Goal: Transaction & Acquisition: Purchase product/service

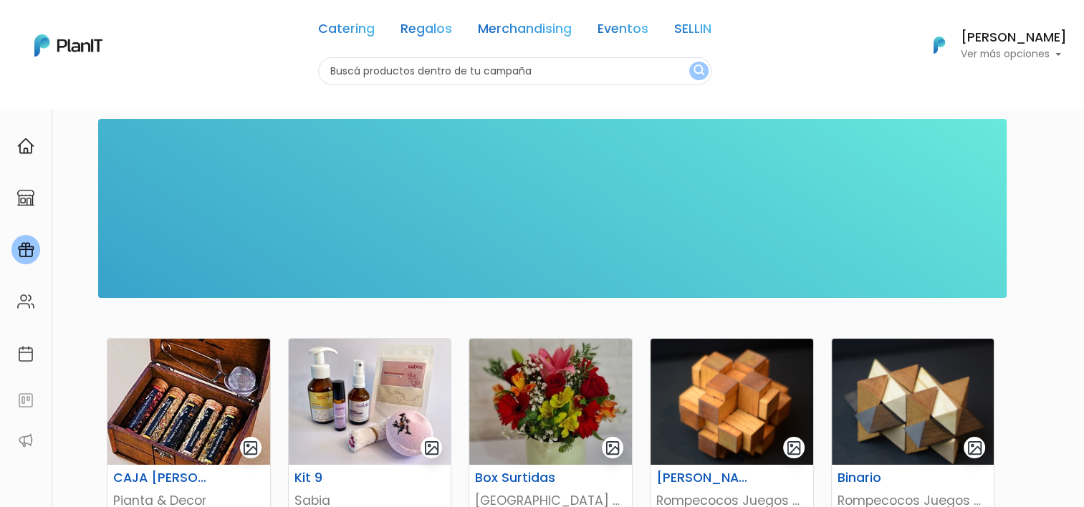
drag, startPoint x: 267, startPoint y: 1, endPoint x: 373, endPoint y: 67, distance: 124.5
click at [373, 67] on input "text" at bounding box center [514, 71] width 393 height 28
type input "frutas"
click at [689, 62] on button "submit" at bounding box center [698, 71] width 19 height 19
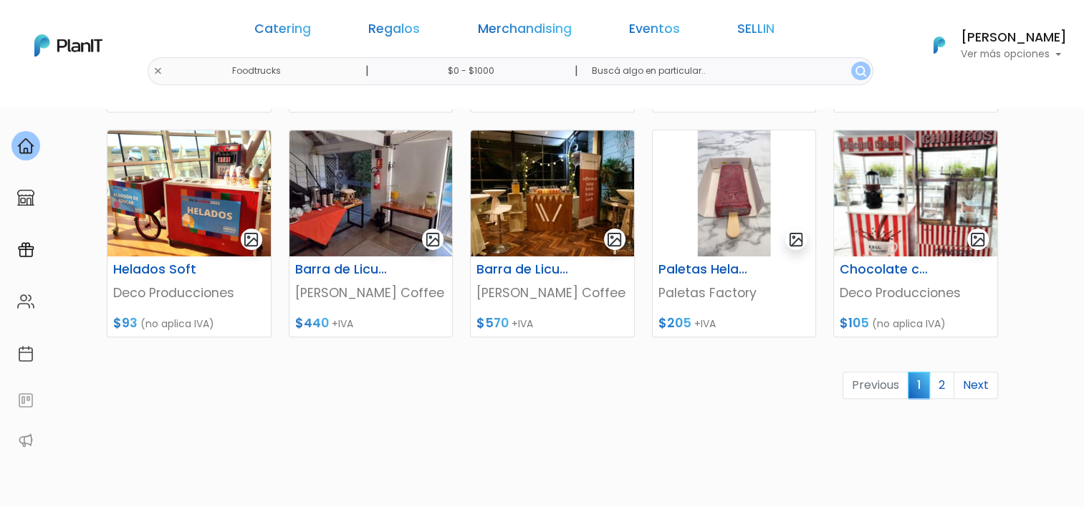
scroll to position [717, 0]
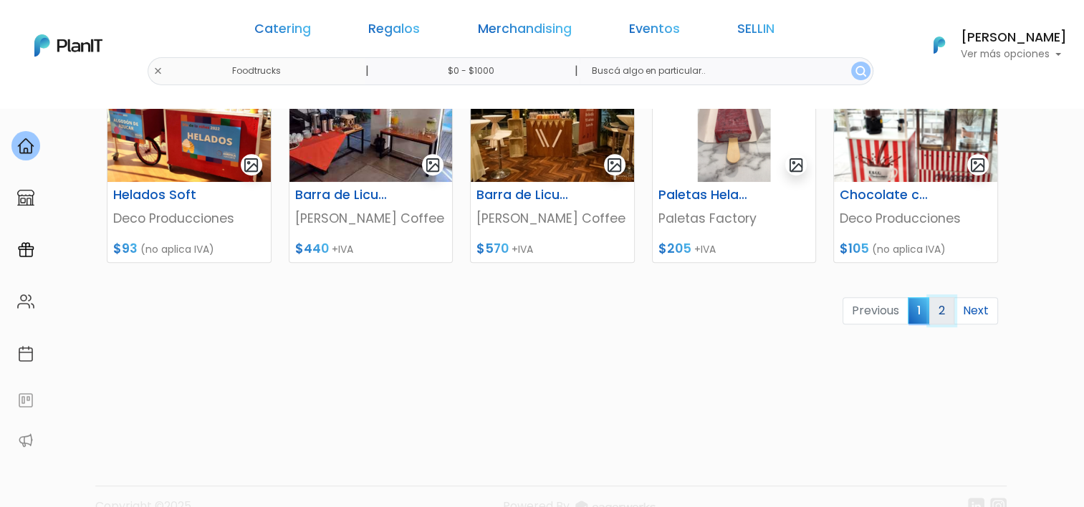
click at [938, 307] on link "2" at bounding box center [941, 310] width 25 height 27
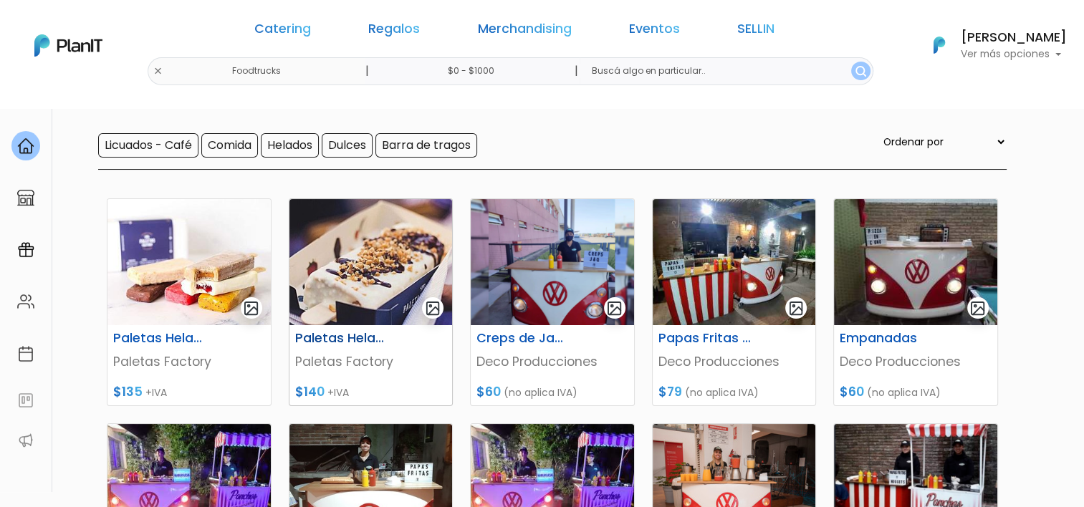
scroll to position [143, 0]
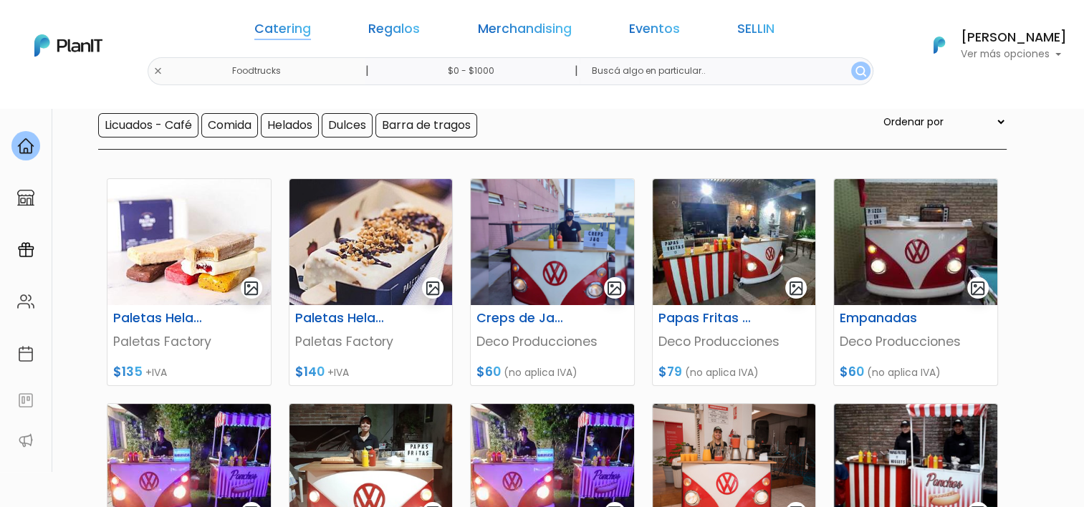
drag, startPoint x: 339, startPoint y: 15, endPoint x: 327, endPoint y: 29, distance: 18.3
click at [339, 15] on div "Catering Regalos Merchandising Eventos SELLIN" at bounding box center [515, 32] width 552 height 52
click at [311, 29] on link "Catering" at bounding box center [282, 31] width 57 height 17
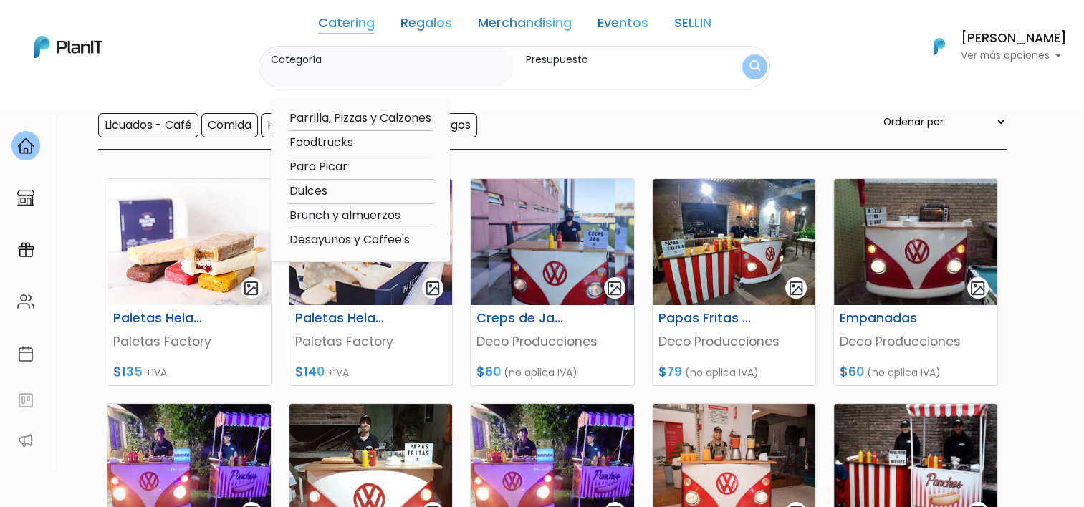
click at [291, 183] on option "Dulces" at bounding box center [360, 192] width 145 height 18
type input "Dulces"
type input "$0 - $1000"
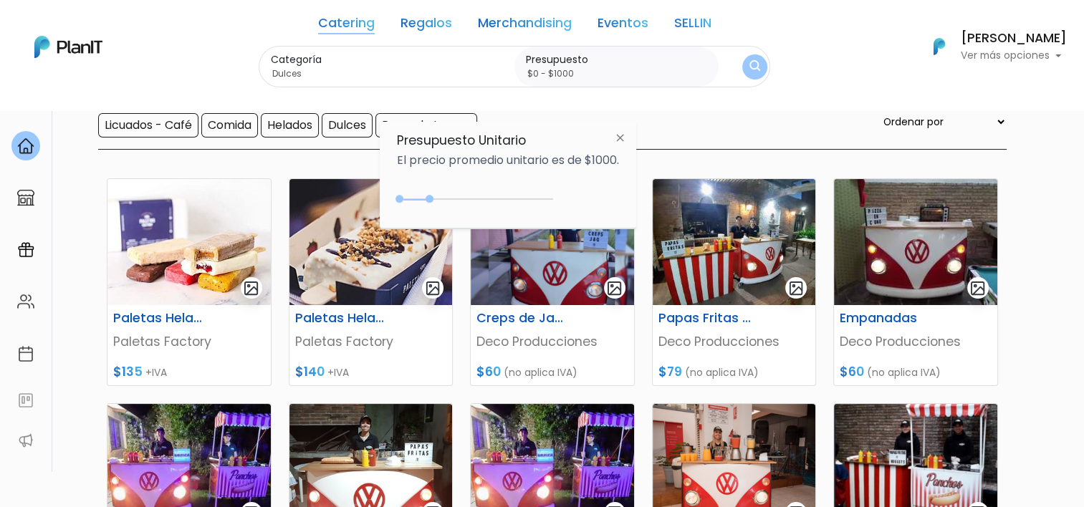
click at [743, 71] on button "submit" at bounding box center [754, 66] width 25 height 25
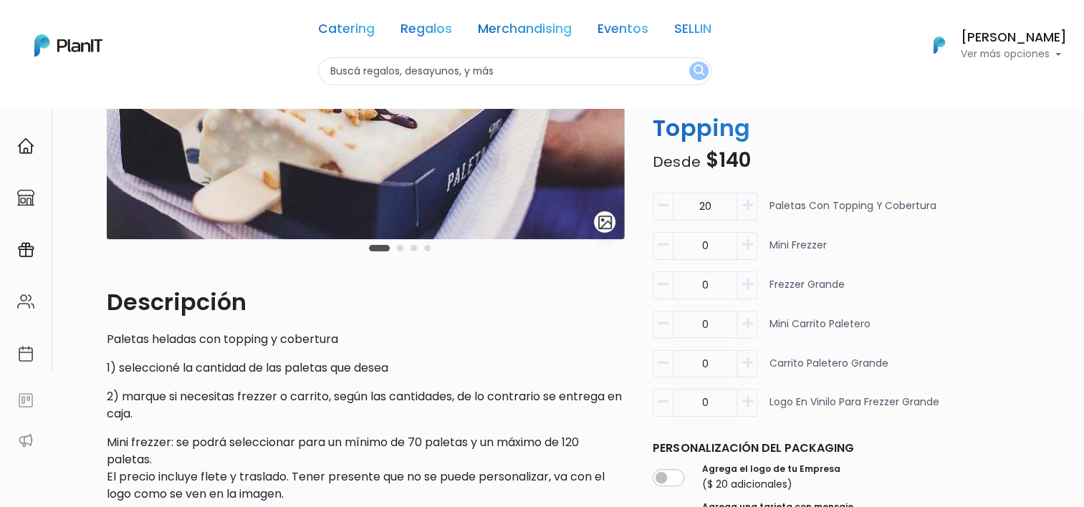
scroll to position [287, 0]
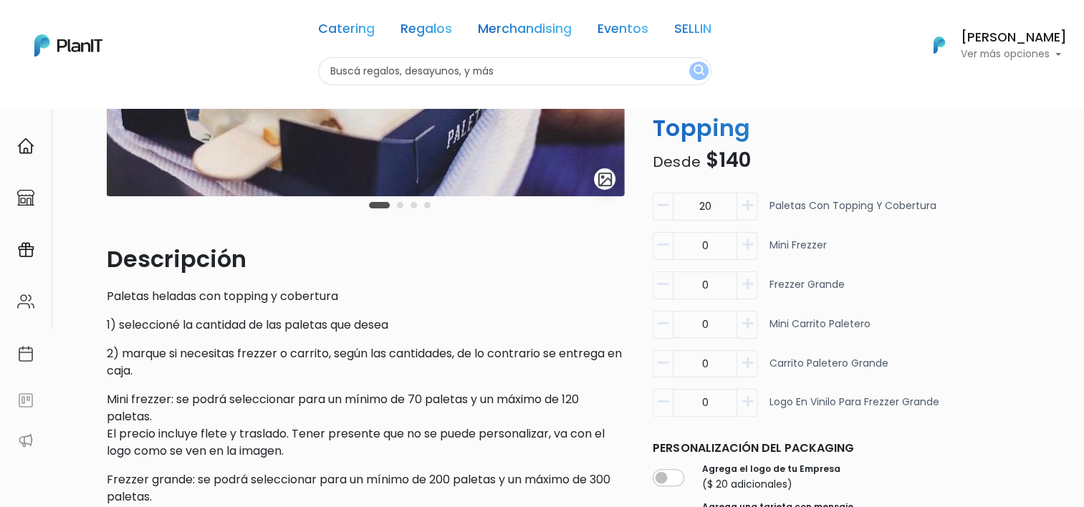
click at [752, 203] on icon "button" at bounding box center [747, 205] width 11 height 13
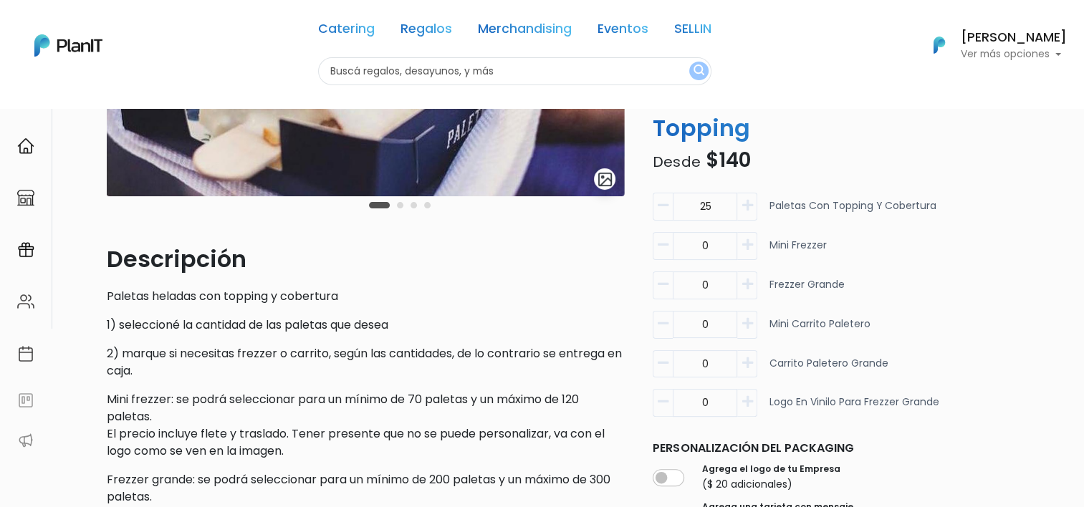
click at [752, 203] on icon "button" at bounding box center [747, 205] width 11 height 13
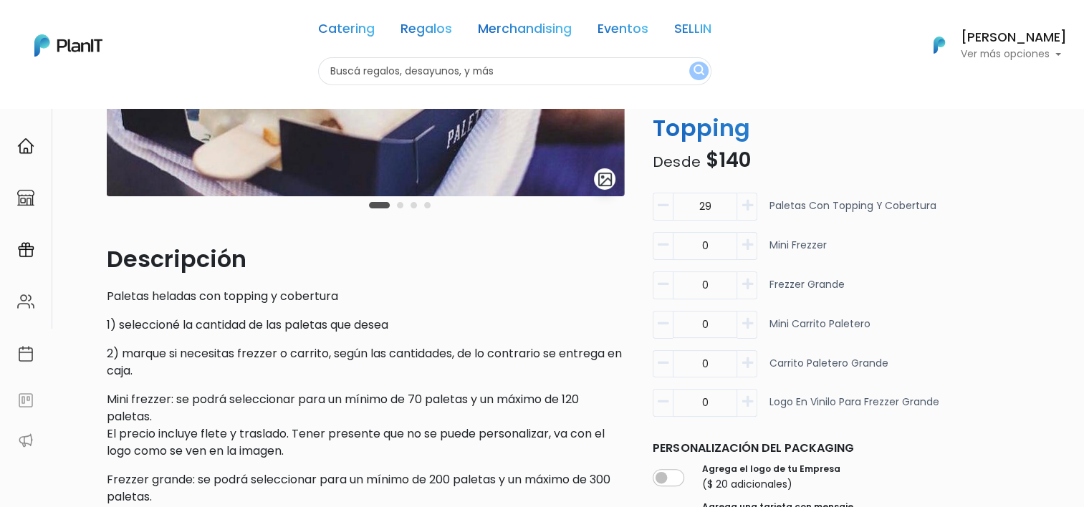
type input "30"
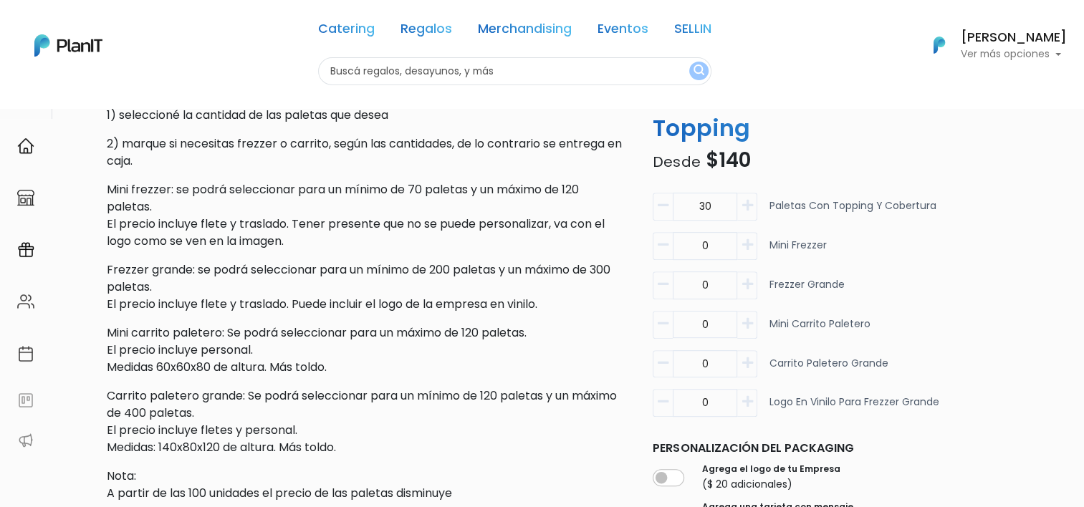
scroll to position [442, 0]
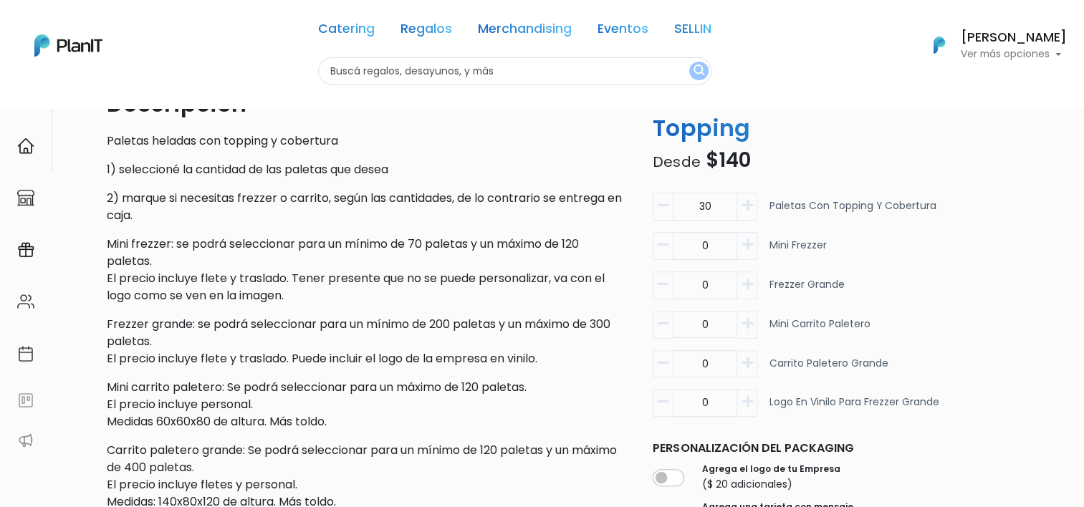
click at [748, 249] on icon "button" at bounding box center [747, 245] width 11 height 13
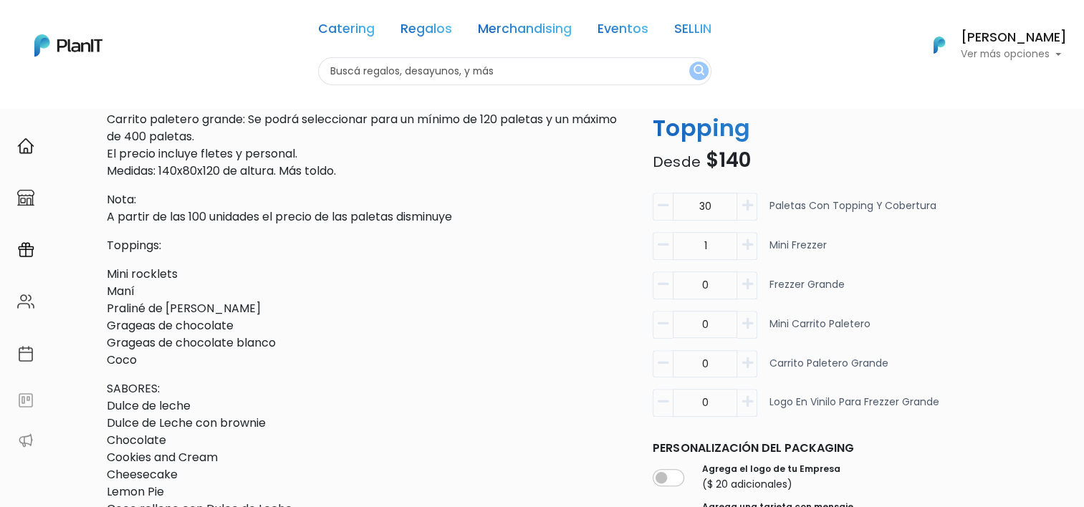
scroll to position [729, 0]
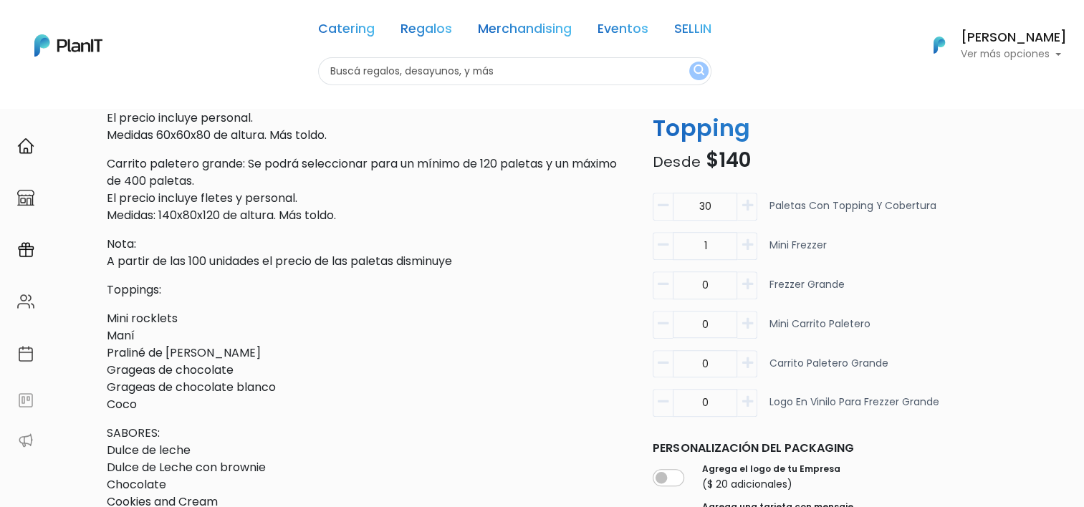
click at [659, 239] on icon "button" at bounding box center [663, 245] width 11 height 13
type input "0"
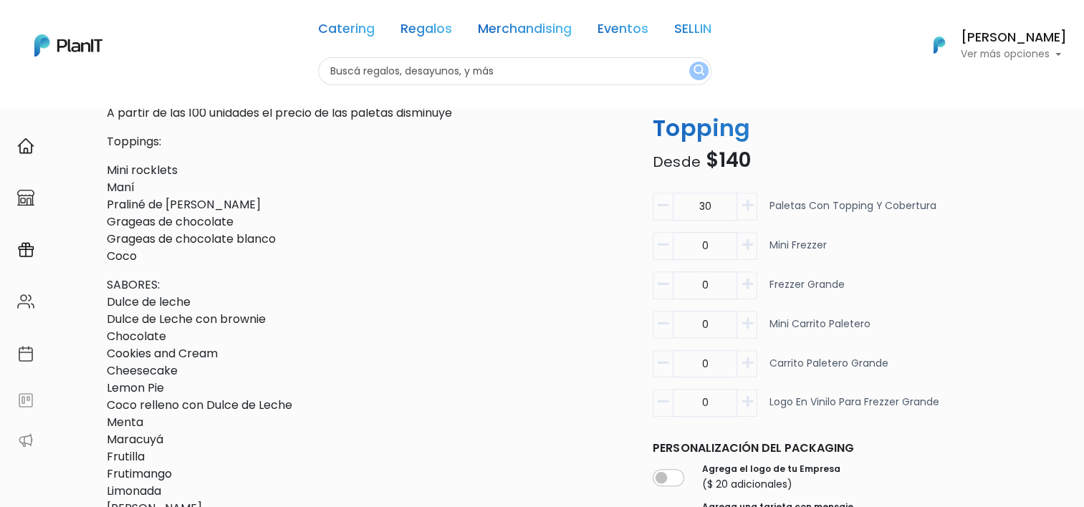
scroll to position [872, 0]
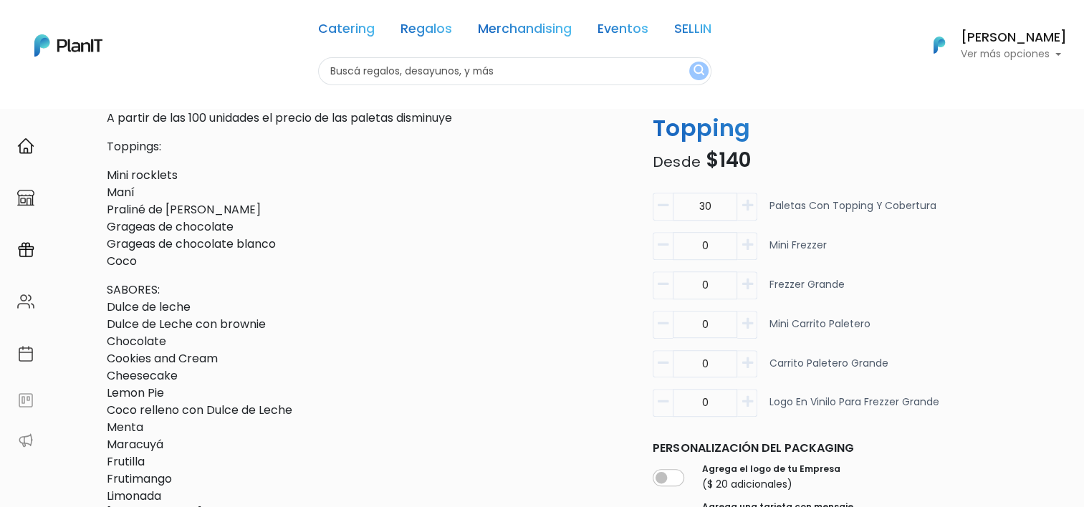
click at [490, 309] on p "SABORES: Dulce de leche Dulce de Leche con brownie Chocolate Cookies and Cream …" at bounding box center [365, 402] width 517 height 241
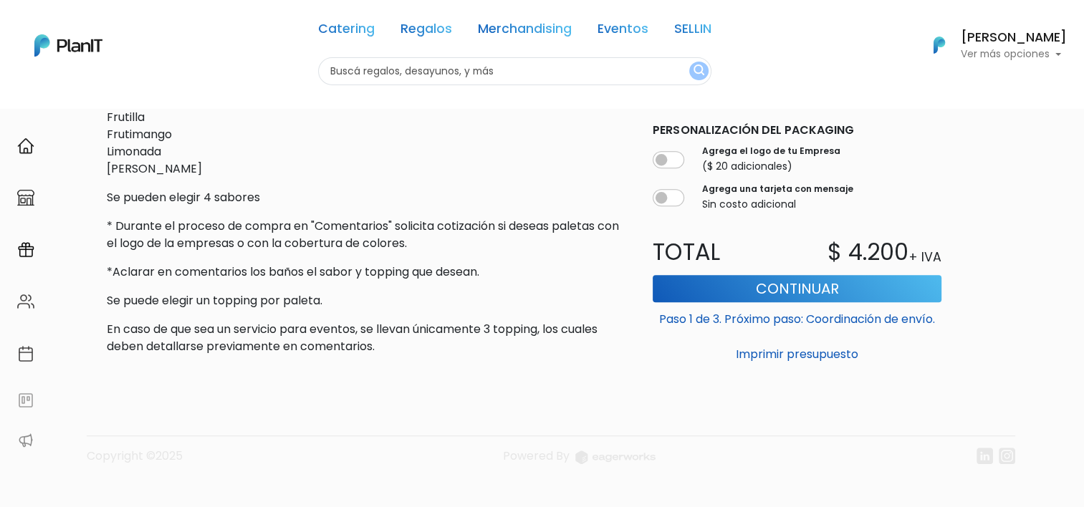
scroll to position [1218, 0]
click at [782, 353] on button "Imprimir presupuesto" at bounding box center [797, 353] width 289 height 24
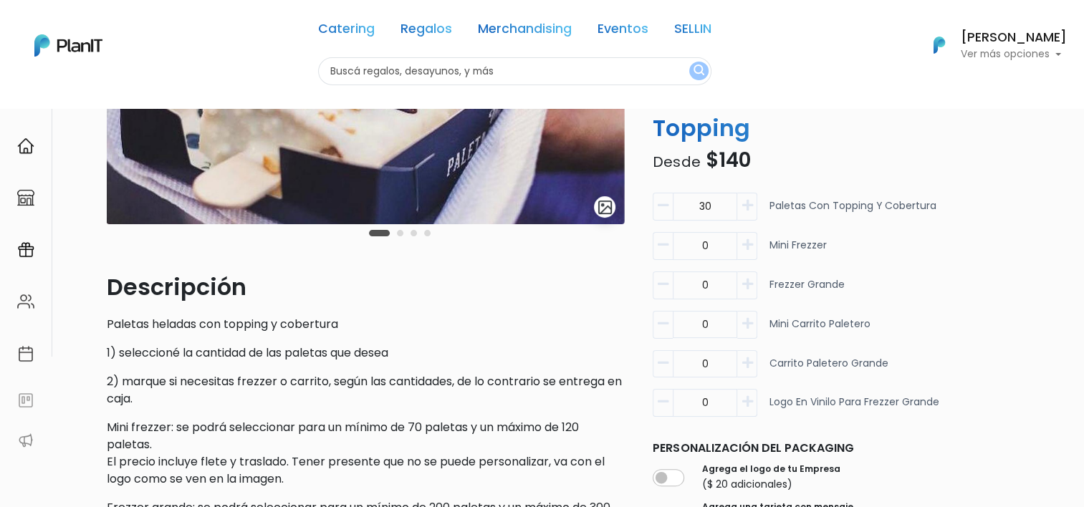
scroll to position [0, 0]
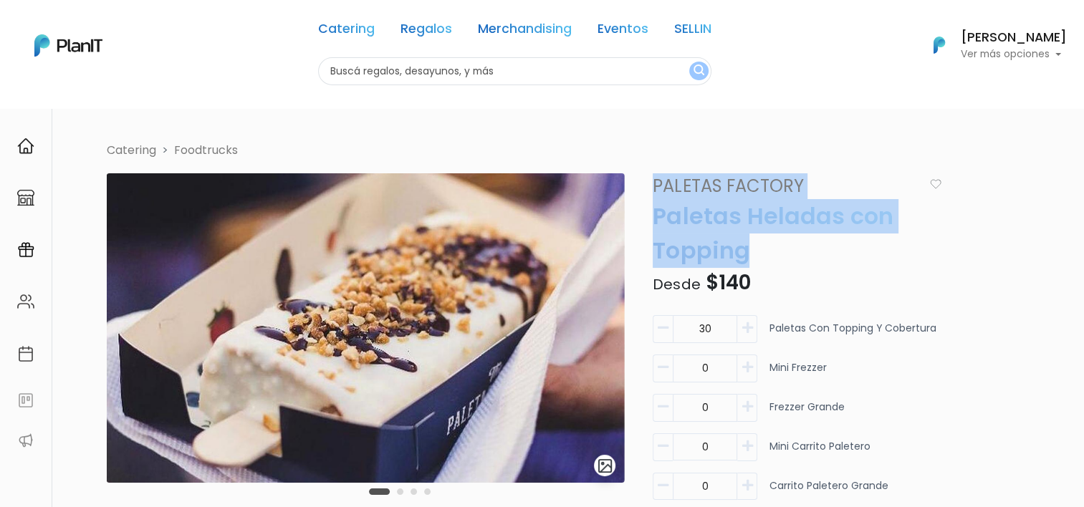
drag, startPoint x: 780, startPoint y: 263, endPoint x: 644, endPoint y: 188, distance: 155.8
copy div "Paletas Factory Paletas Heladas con Topping"
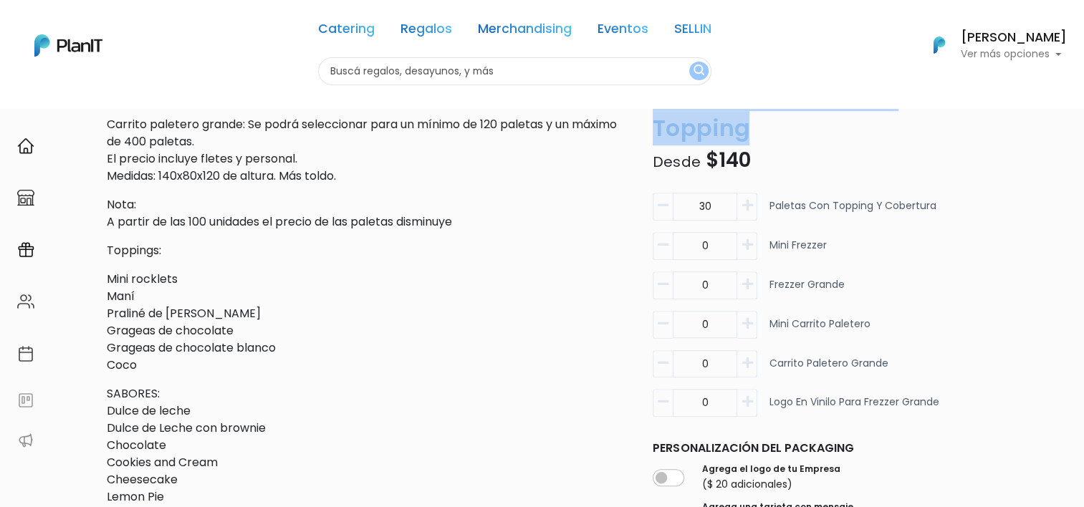
scroll to position [788, 0]
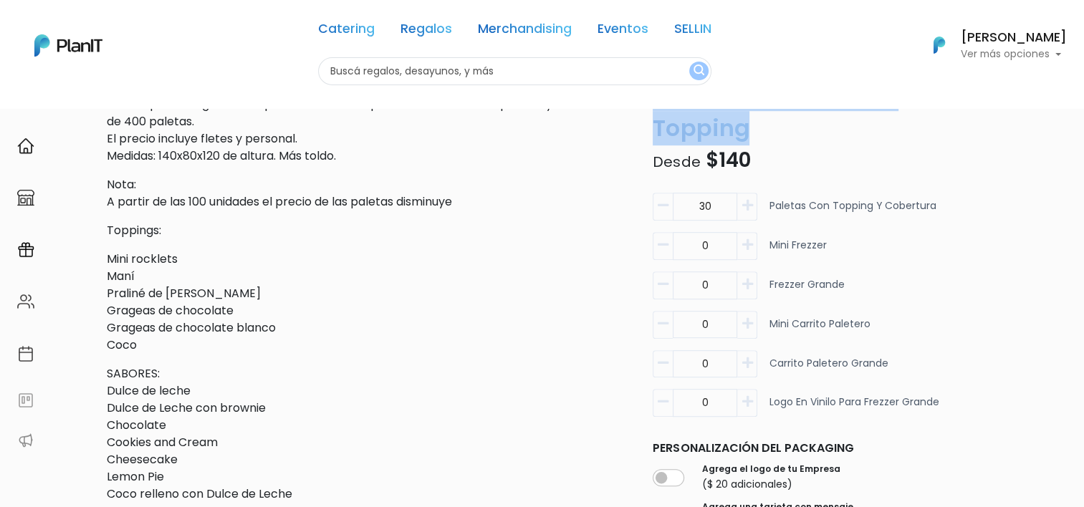
click at [755, 209] on button "button" at bounding box center [747, 207] width 20 height 28
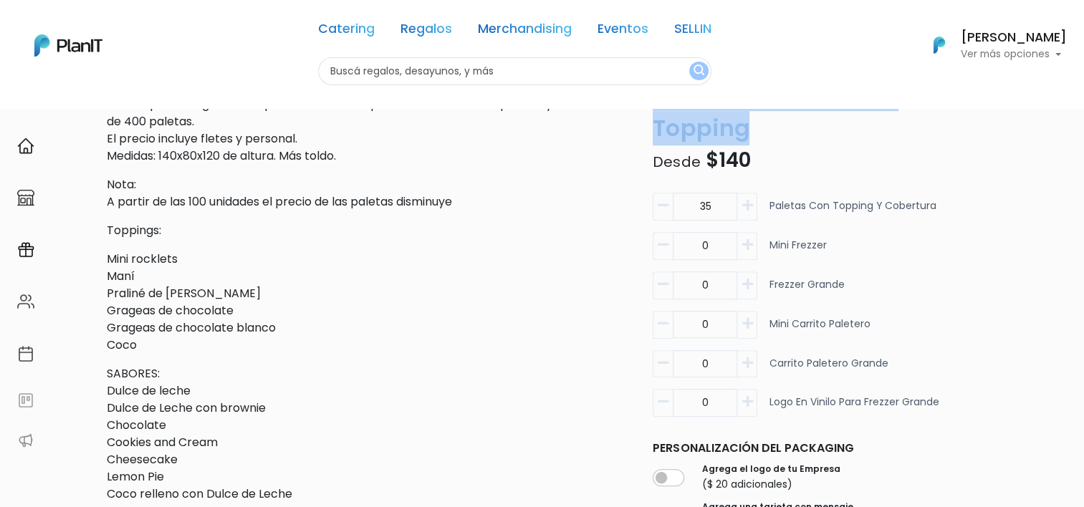
click at [662, 216] on button "button" at bounding box center [663, 207] width 20 height 28
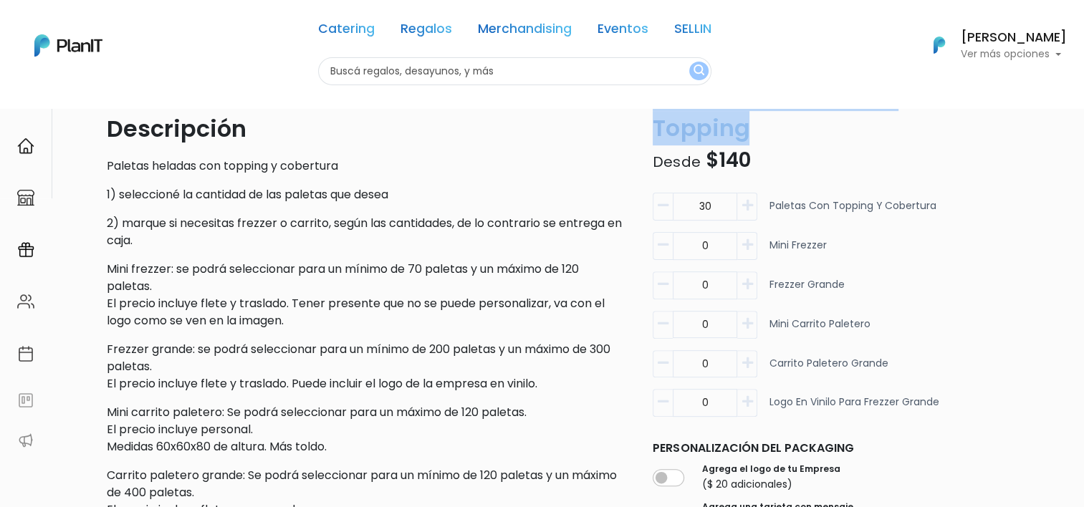
scroll to position [717, 0]
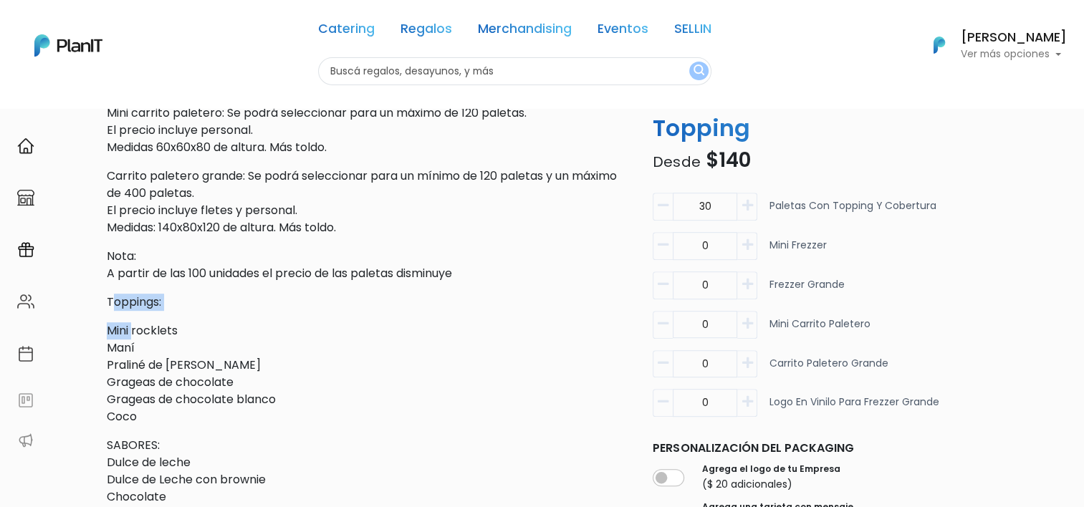
drag, startPoint x: 110, startPoint y: 302, endPoint x: 134, endPoint y: 336, distance: 41.2
click at [134, 336] on div "Descripción Paletas heladas con topping y cobertura 1) seleccioné la cantidad d…" at bounding box center [365, 333] width 517 height 1043
click at [128, 330] on p "Mini rocklets Maní Praliné de almendras Grageas de chocolate Grageas de chocola…" at bounding box center [365, 373] width 517 height 103
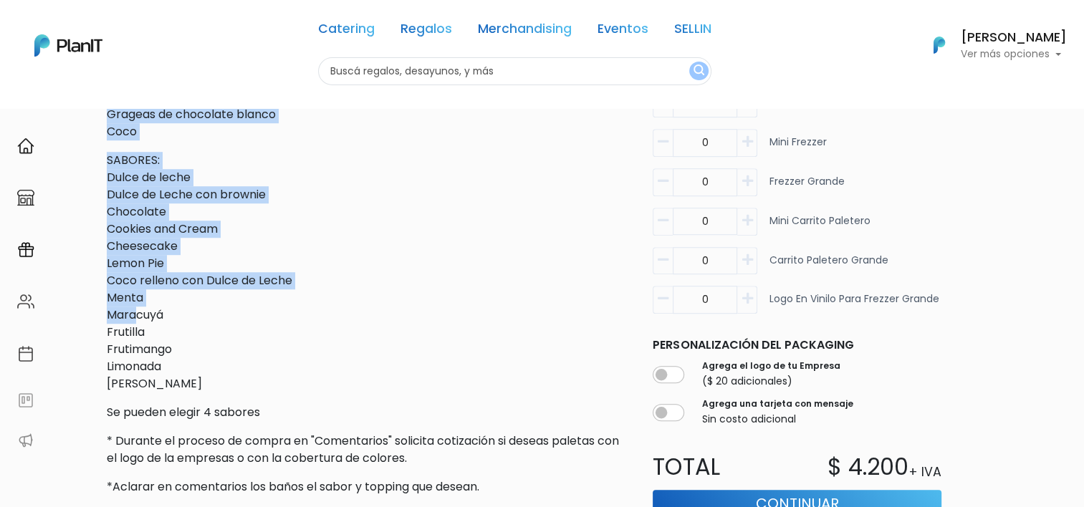
scroll to position [1003, 0]
drag, startPoint x: 108, startPoint y: 301, endPoint x: 221, endPoint y: 382, distance: 138.6
click at [221, 382] on div "Descripción Paletas heladas con topping y cobertura 1) seleccioné la cantidad d…" at bounding box center [365, 47] width 517 height 1043
copy div "Toppings: Mini rocklets Maní Praliné de almendras Grageas de chocolate Grageas …"
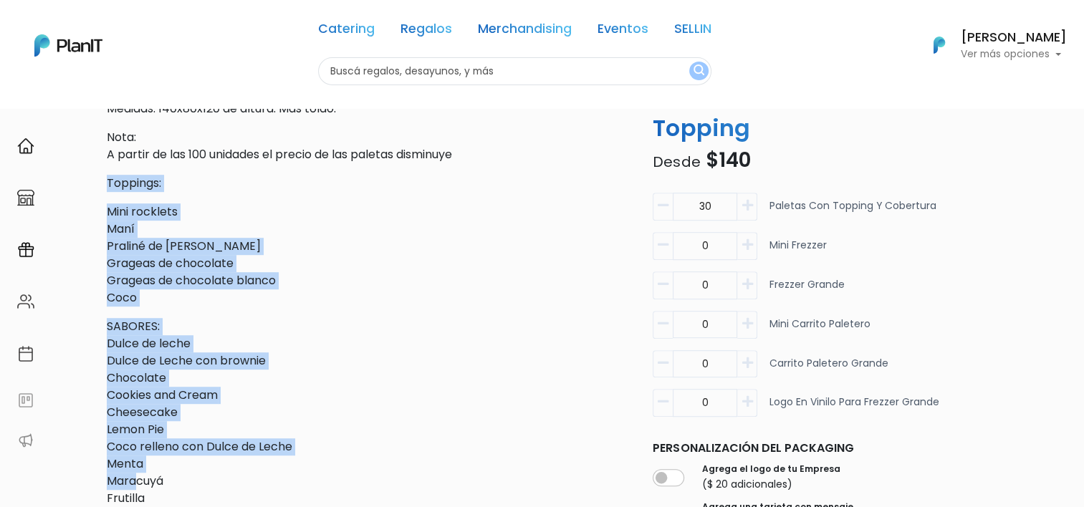
scroll to position [788, 0]
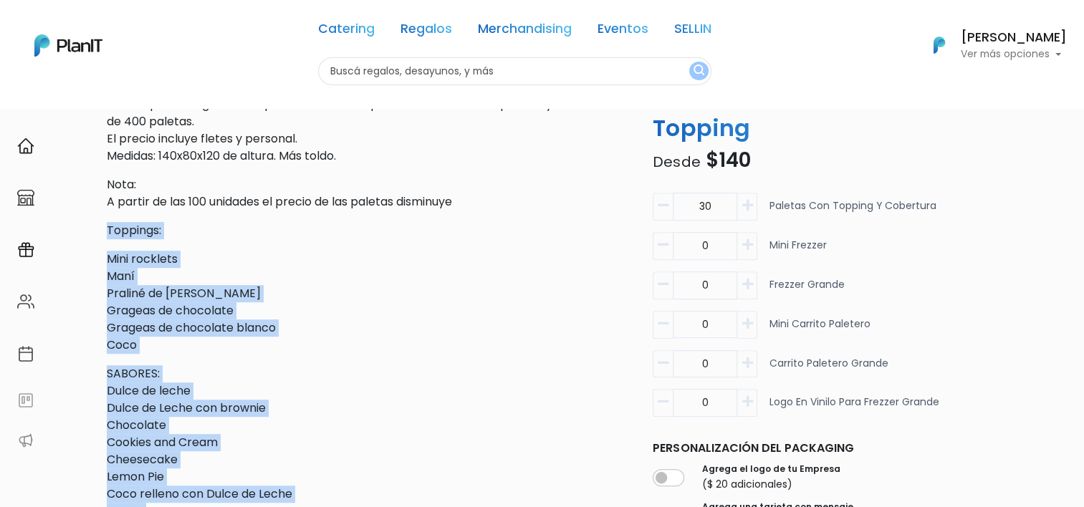
click at [655, 204] on button "button" at bounding box center [663, 207] width 20 height 28
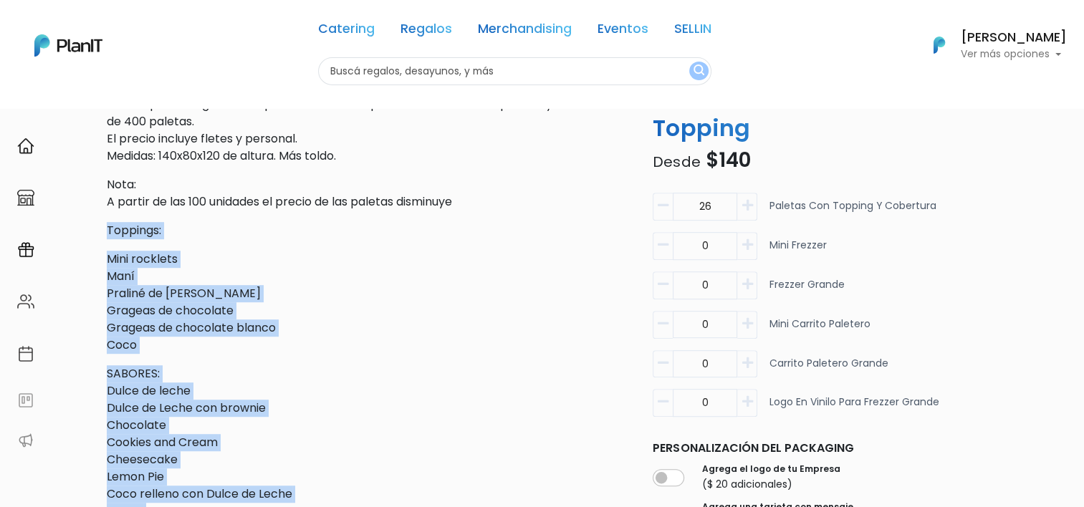
type input "25"
click at [754, 241] on button "button" at bounding box center [747, 246] width 20 height 28
type input "1"
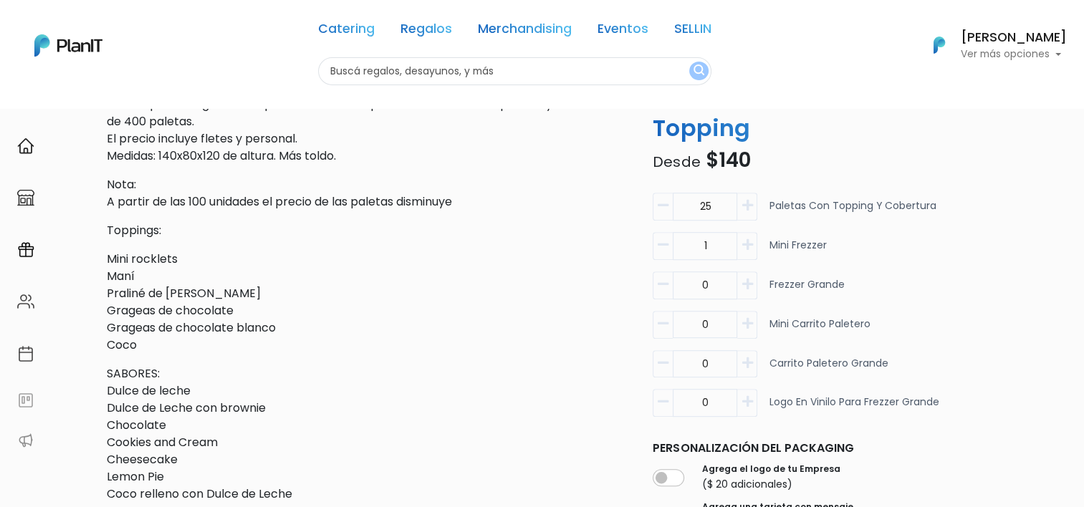
click at [674, 204] on input "25" at bounding box center [705, 207] width 64 height 28
click at [665, 204] on icon "button" at bounding box center [663, 205] width 11 height 13
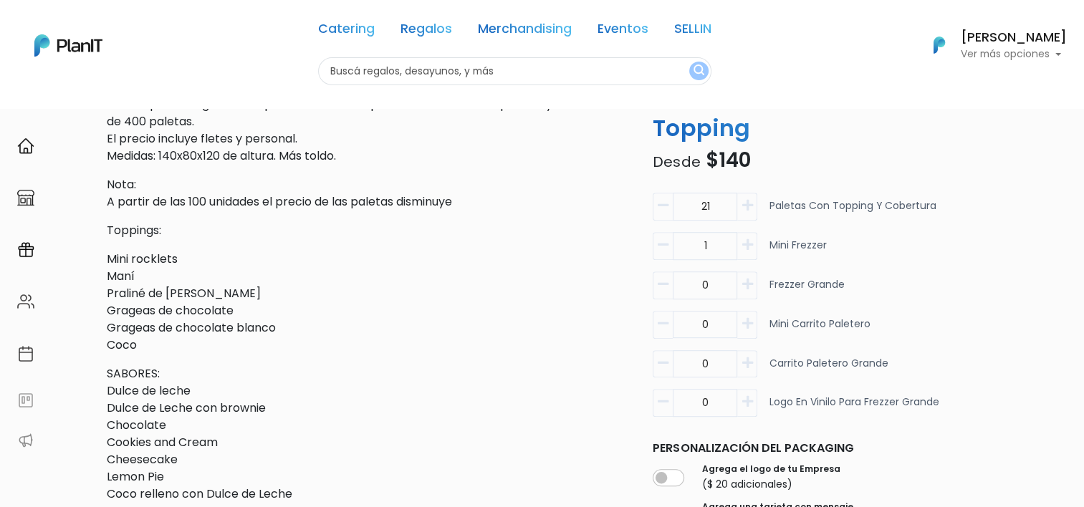
click at [665, 204] on icon "button" at bounding box center [663, 205] width 11 height 13
type input "20"
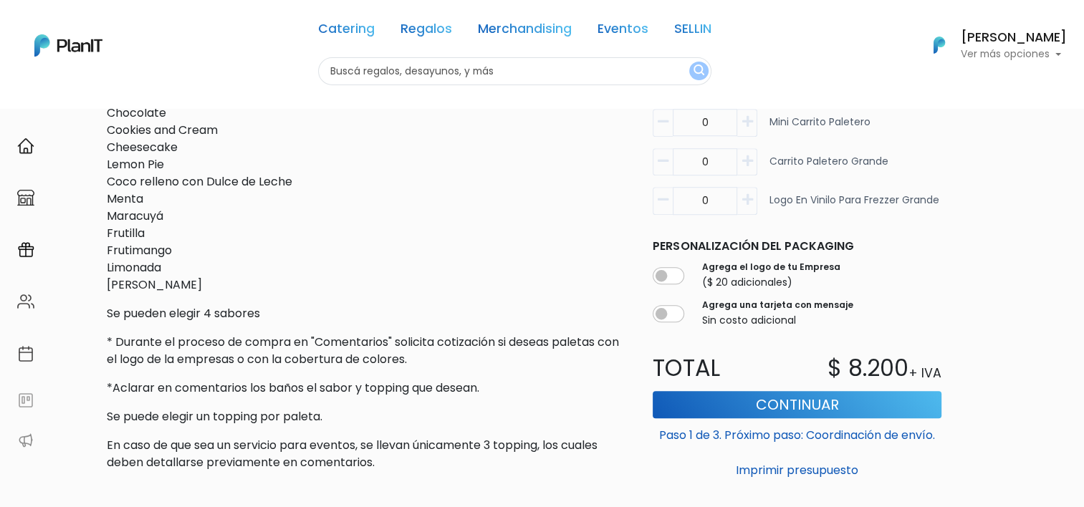
scroll to position [860, 0]
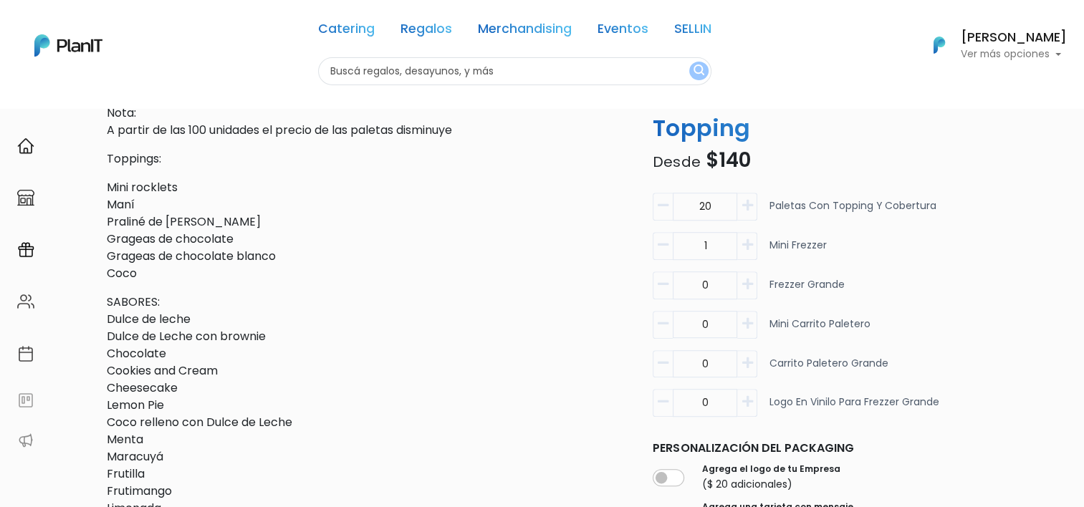
click at [665, 239] on icon "button" at bounding box center [663, 245] width 11 height 13
type input "0"
click at [745, 320] on icon "button" at bounding box center [747, 323] width 11 height 13
type input "1"
click at [662, 205] on icon "button" at bounding box center [663, 205] width 11 height 13
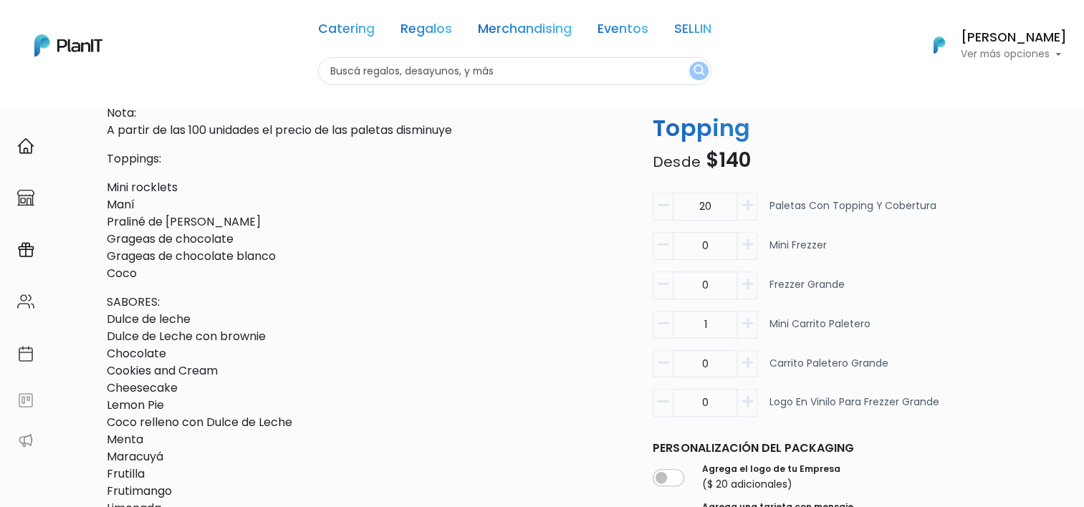
click at [662, 205] on icon "button" at bounding box center [663, 205] width 11 height 13
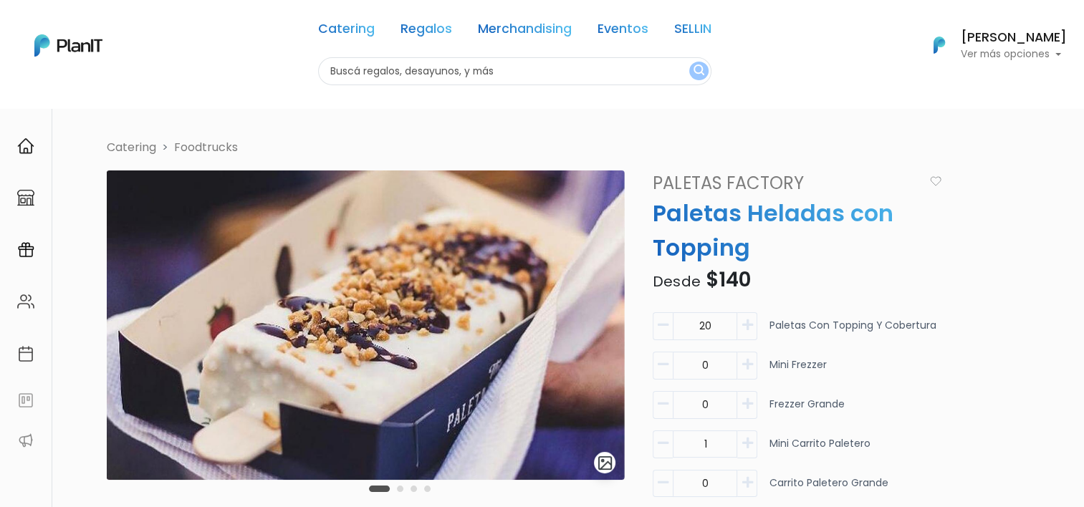
scroll to position [0, 0]
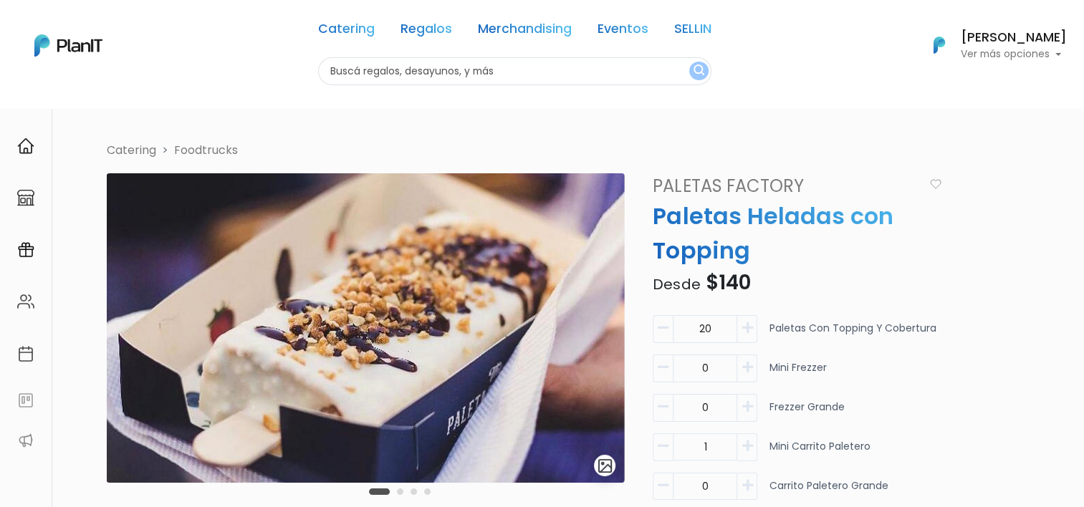
click at [467, 52] on div "Catering Regalos Merchandising Eventos SELLIN" at bounding box center [514, 32] width 393 height 52
click at [476, 70] on input "text" at bounding box center [514, 71] width 393 height 28
type input "p"
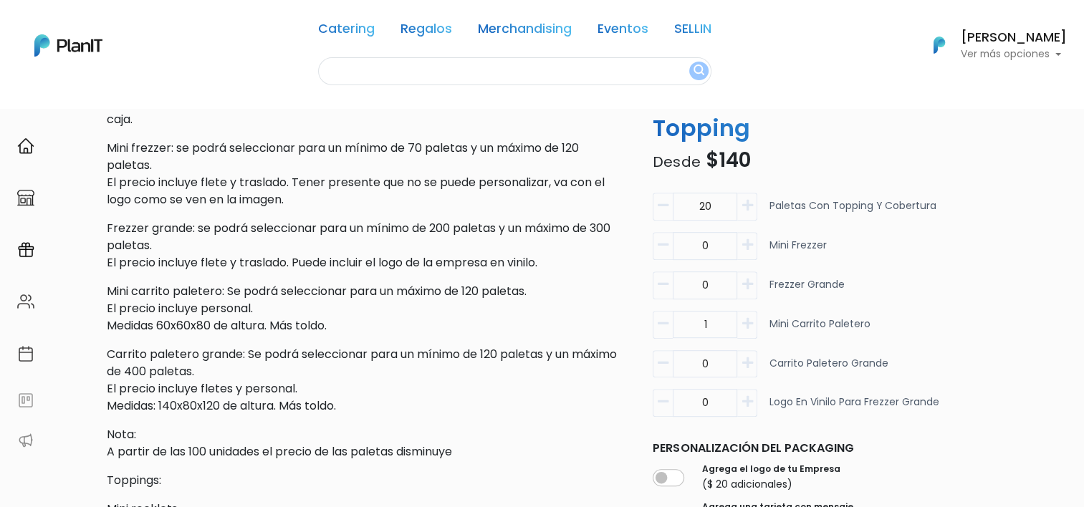
scroll to position [573, 0]
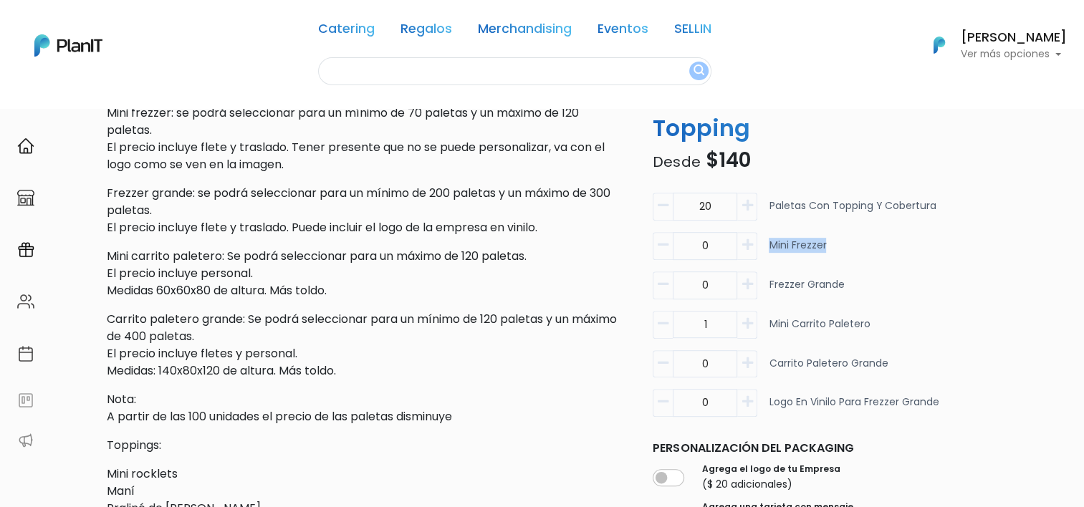
drag, startPoint x: 774, startPoint y: 235, endPoint x: 872, endPoint y: 244, distance: 98.6
click at [872, 244] on div "0 Mini frezzer" at bounding box center [797, 251] width 289 height 39
drag, startPoint x: 768, startPoint y: 206, endPoint x: 929, endPoint y: 203, distance: 160.5
click at [929, 203] on div "20 Paletas con topping y cobertura" at bounding box center [797, 212] width 289 height 39
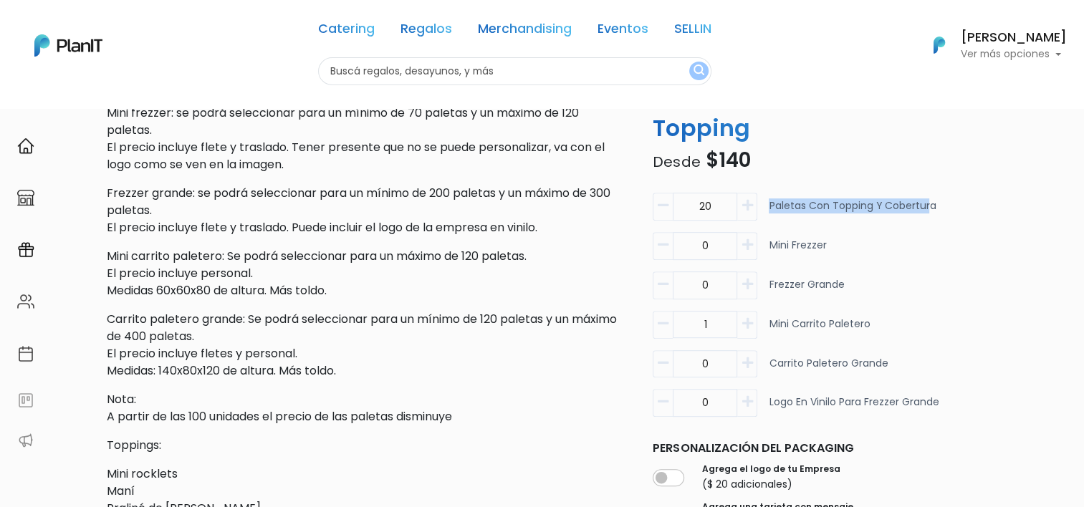
click at [886, 193] on div "20 Paletas con topping y cobertura" at bounding box center [797, 212] width 289 height 39
drag, startPoint x: 143, startPoint y: 350, endPoint x: 115, endPoint y: 381, distance: 41.6
click at [115, 381] on div "Descripción Paletas heladas con topping y cobertura 1) seleccioné la cantidad d…" at bounding box center [365, 477] width 517 height 1043
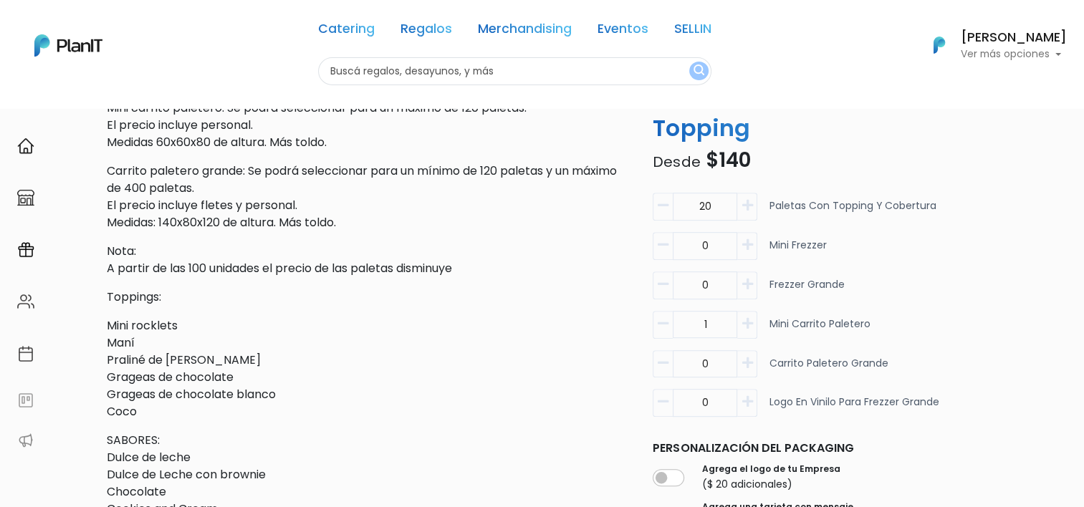
scroll to position [585, 0]
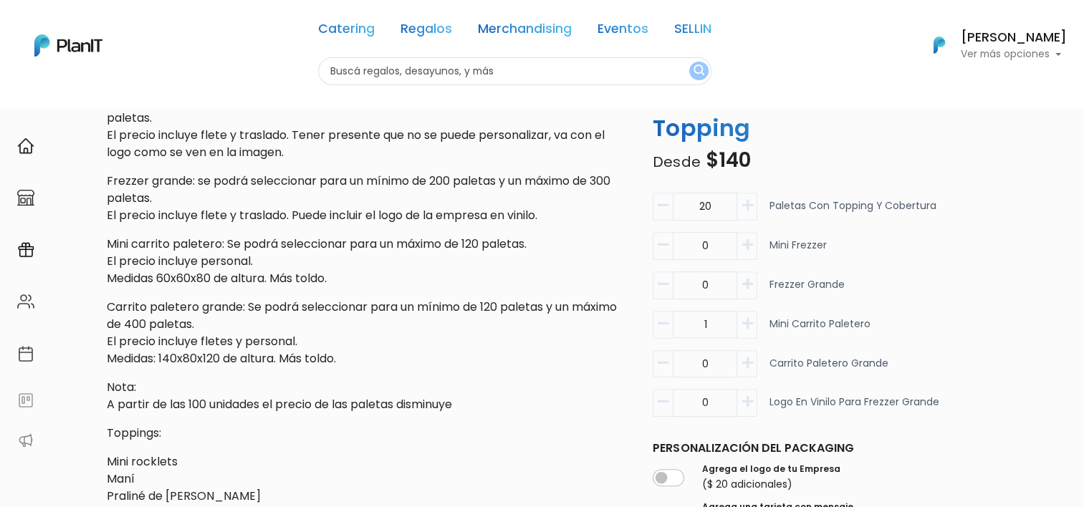
click at [671, 323] on button "button" at bounding box center [663, 324] width 20 height 28
type input "0"
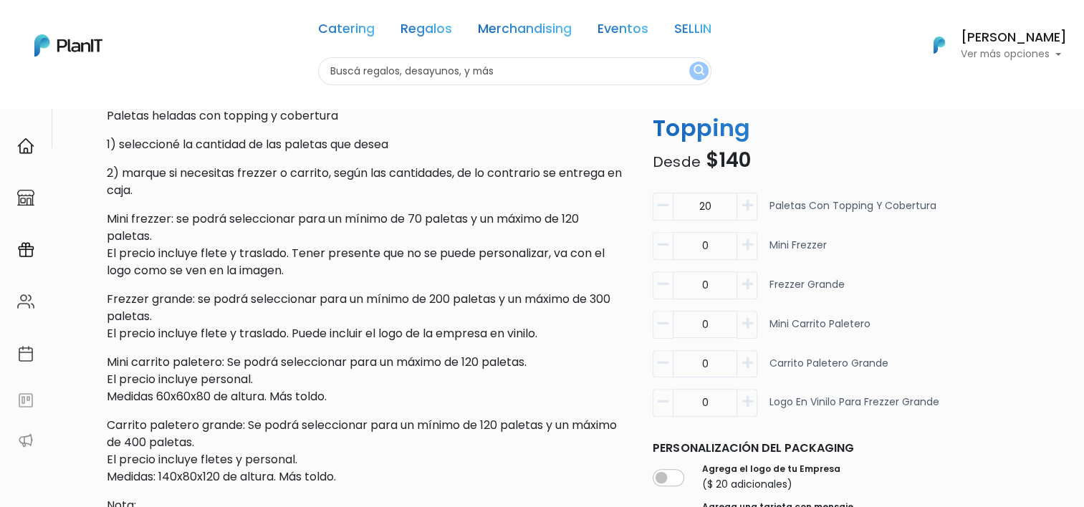
scroll to position [502, 0]
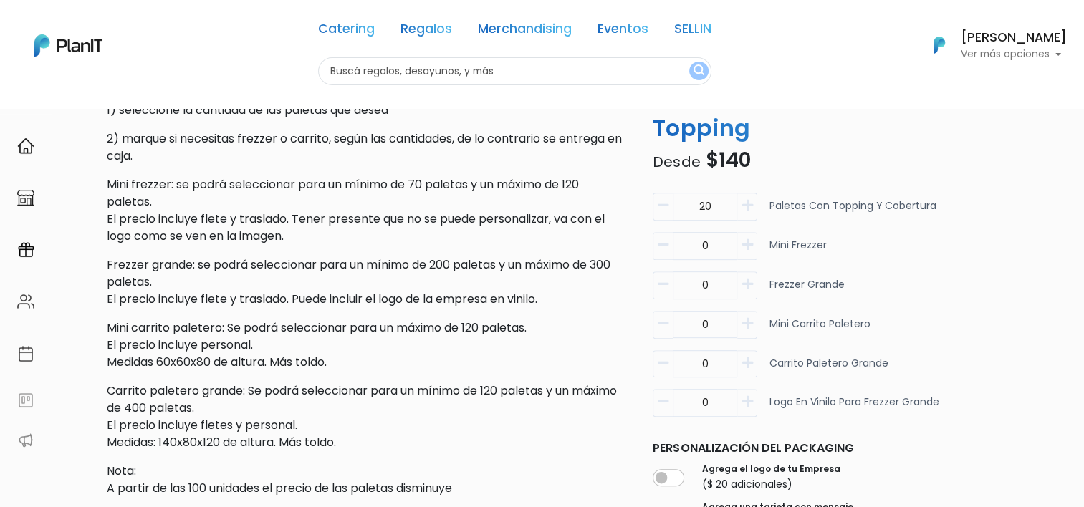
click at [747, 209] on icon "button" at bounding box center [747, 205] width 11 height 13
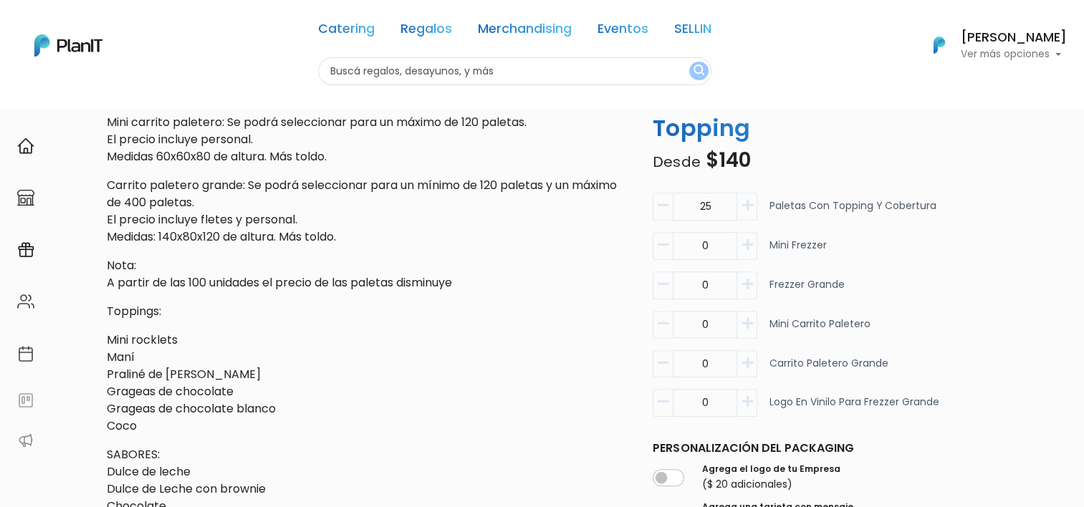
scroll to position [573, 0]
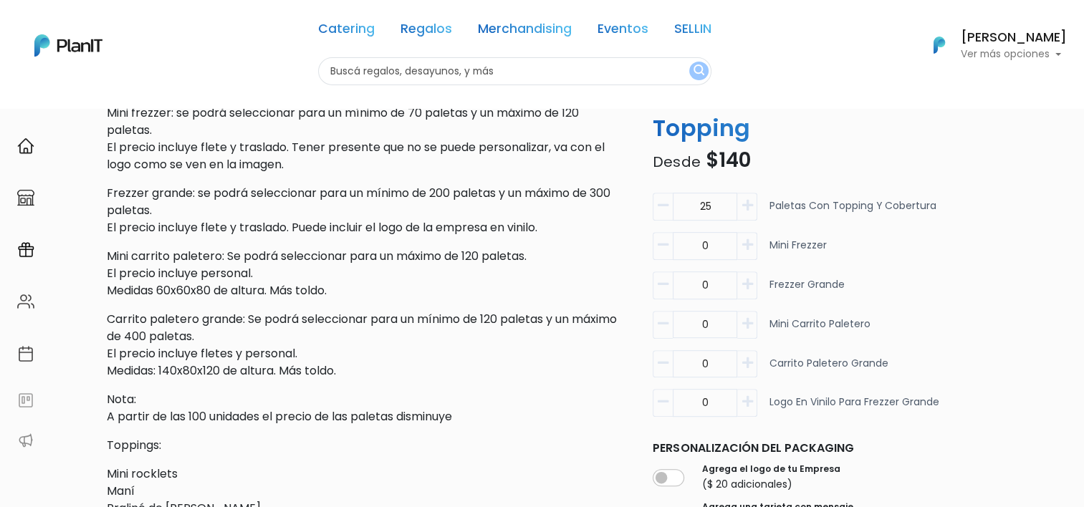
click at [755, 215] on button "button" at bounding box center [747, 207] width 20 height 28
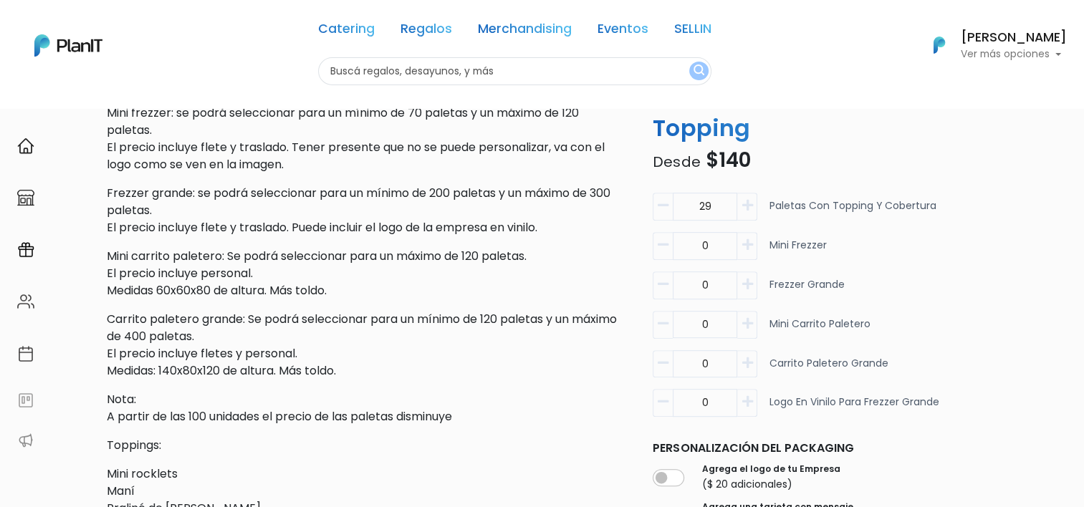
type input "30"
click at [932, 263] on div "0 Mini frezzer" at bounding box center [797, 251] width 289 height 39
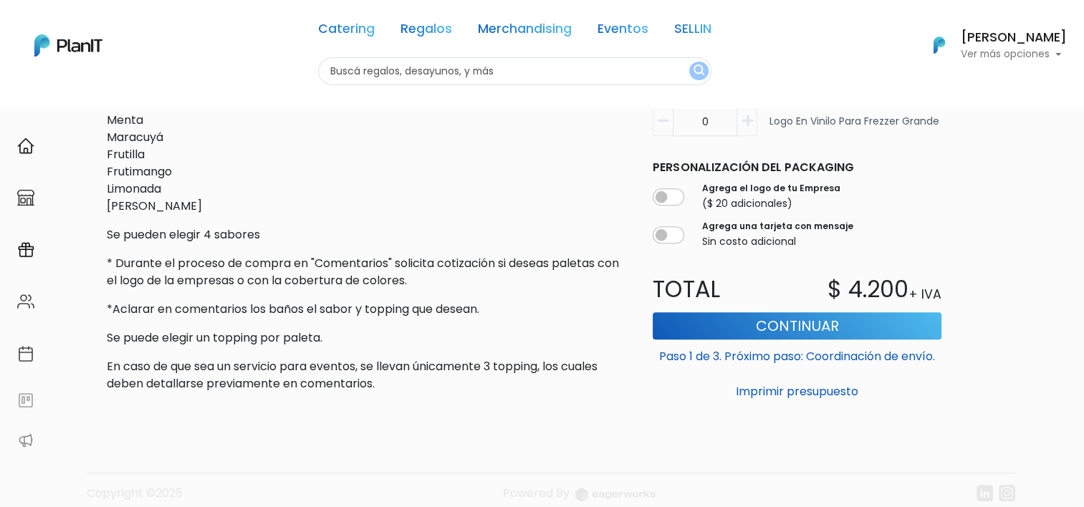
scroll to position [1230, 0]
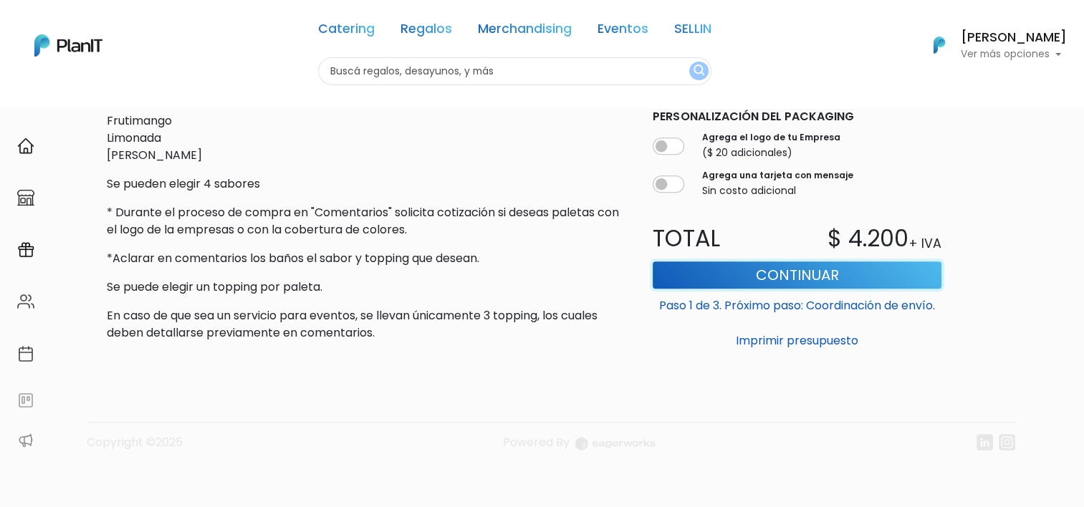
click at [719, 275] on button "Continuar" at bounding box center [797, 275] width 289 height 27
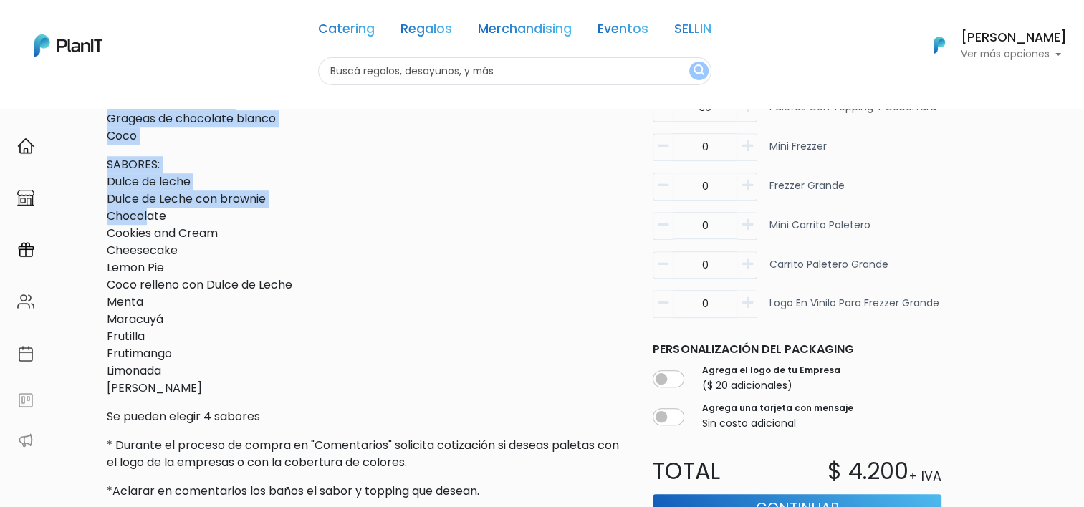
scroll to position [1015, 0]
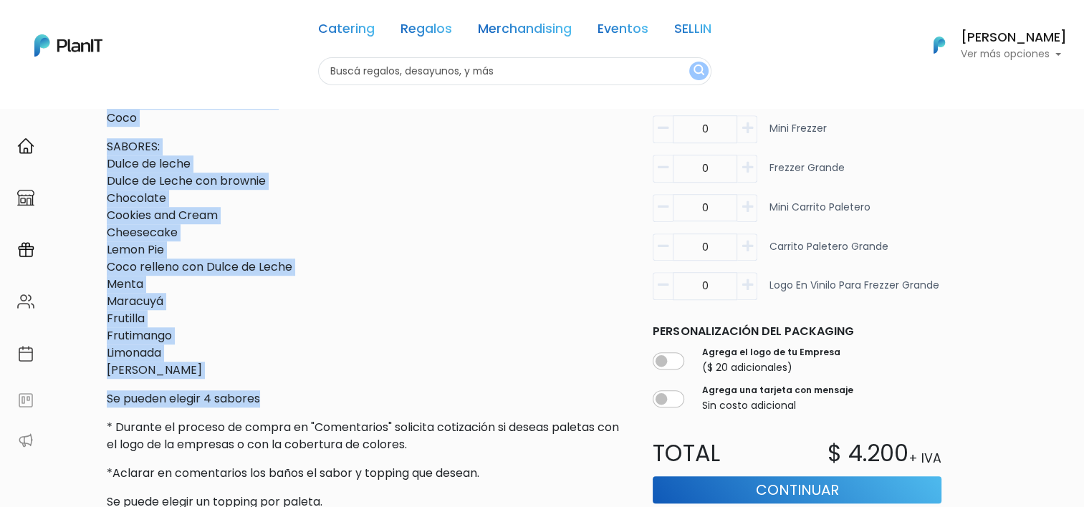
drag, startPoint x: 106, startPoint y: 145, endPoint x: 266, endPoint y: 392, distance: 294.4
click at [266, 392] on div "Descripción Paletas heladas con topping y cobertura 1) seleccioné la cantidad d…" at bounding box center [365, 34] width 517 height 1043
copy div "Toppings: Mini rocklets Maní Praliné de almendras Grageas de chocolate Grageas …"
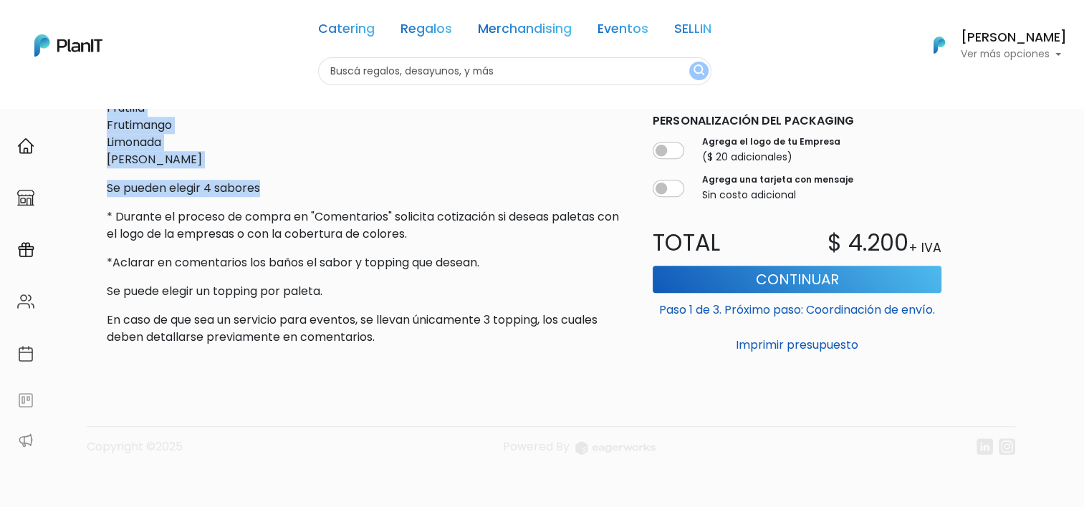
scroll to position [1230, 0]
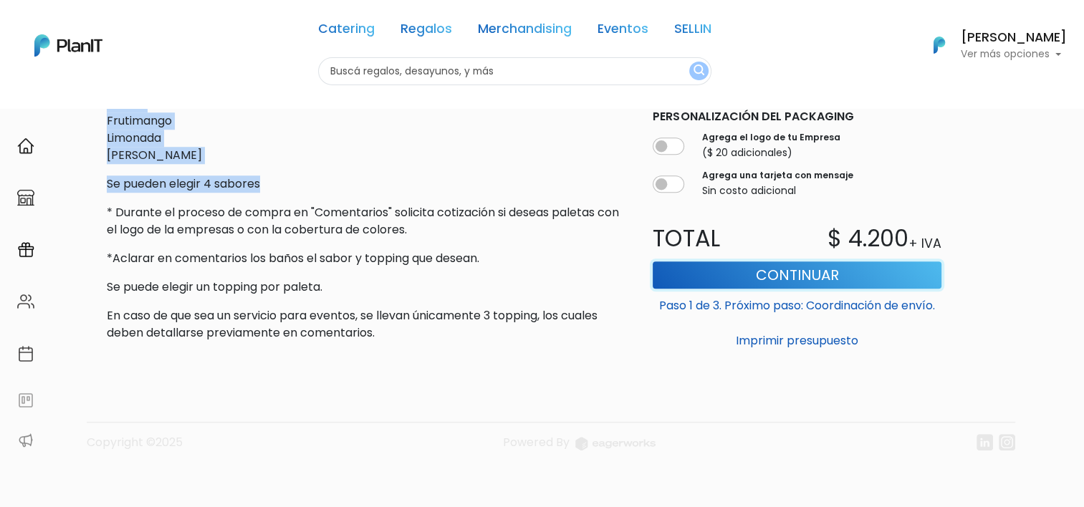
click at [714, 280] on button "Continuar" at bounding box center [797, 275] width 289 height 27
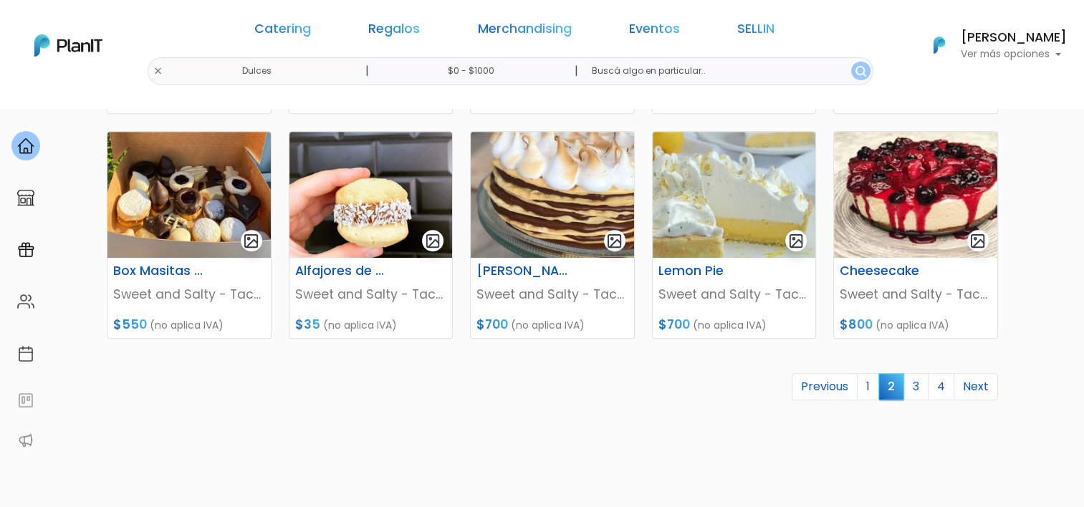
scroll to position [645, 0]
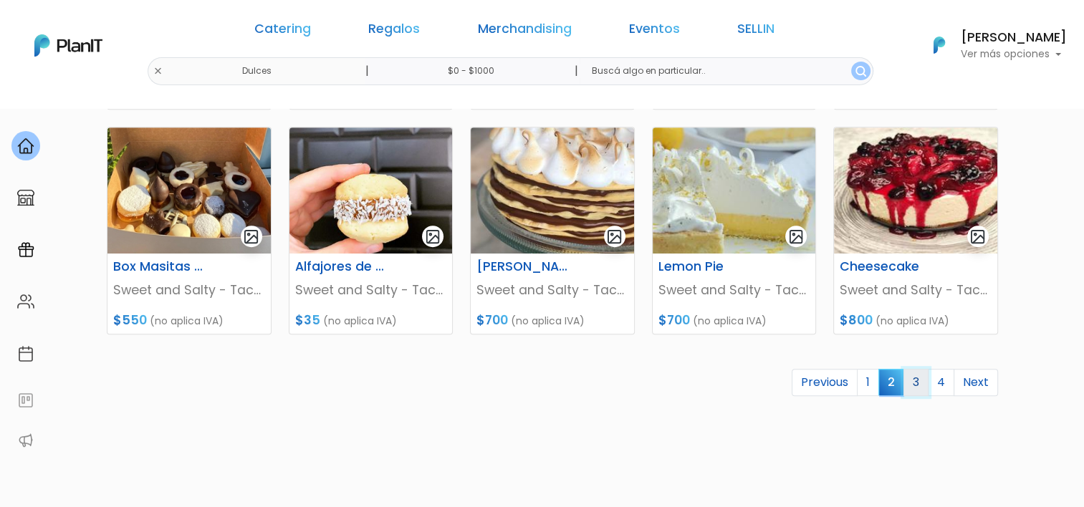
click at [920, 387] on link "3" at bounding box center [916, 382] width 25 height 27
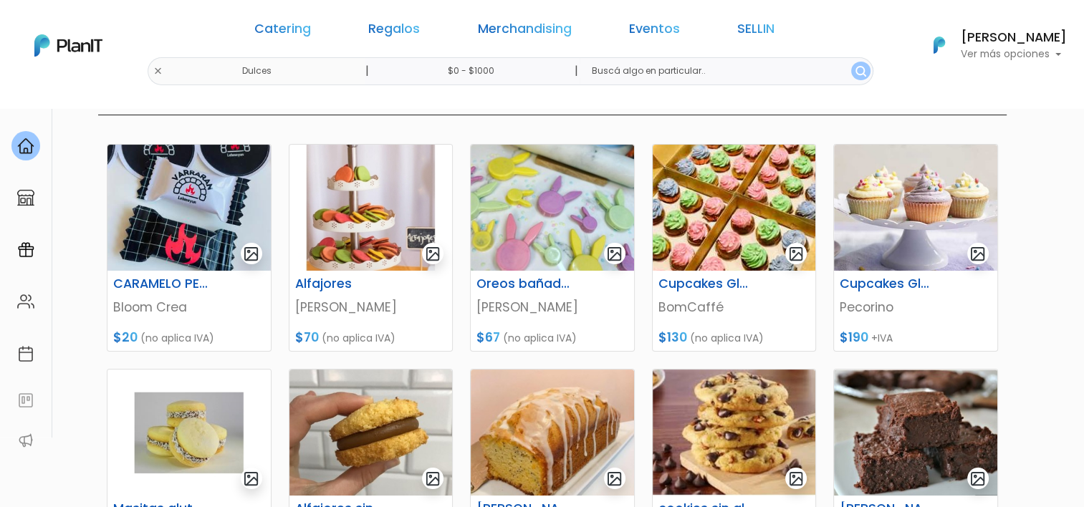
scroll to position [172, 0]
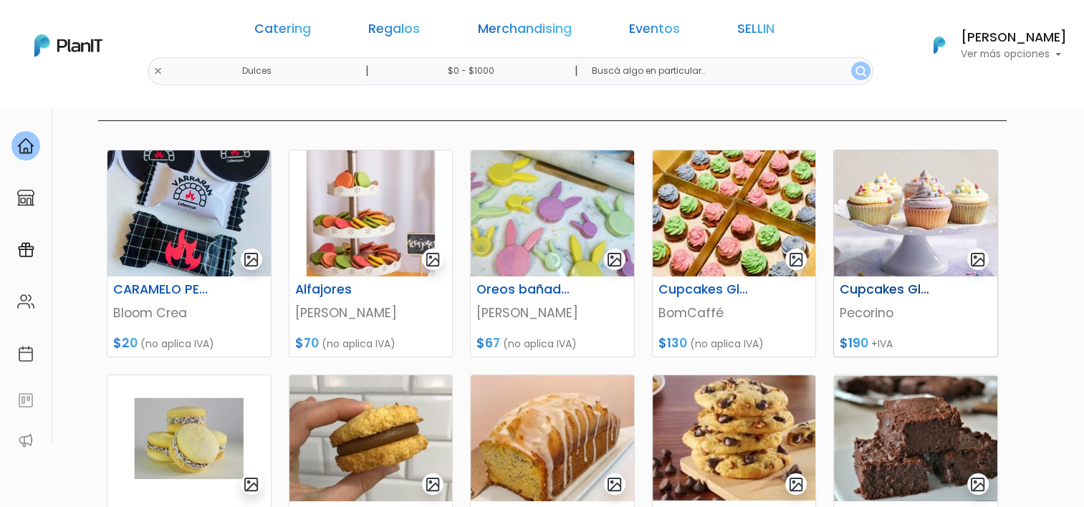
click at [924, 200] on img at bounding box center [915, 213] width 163 height 126
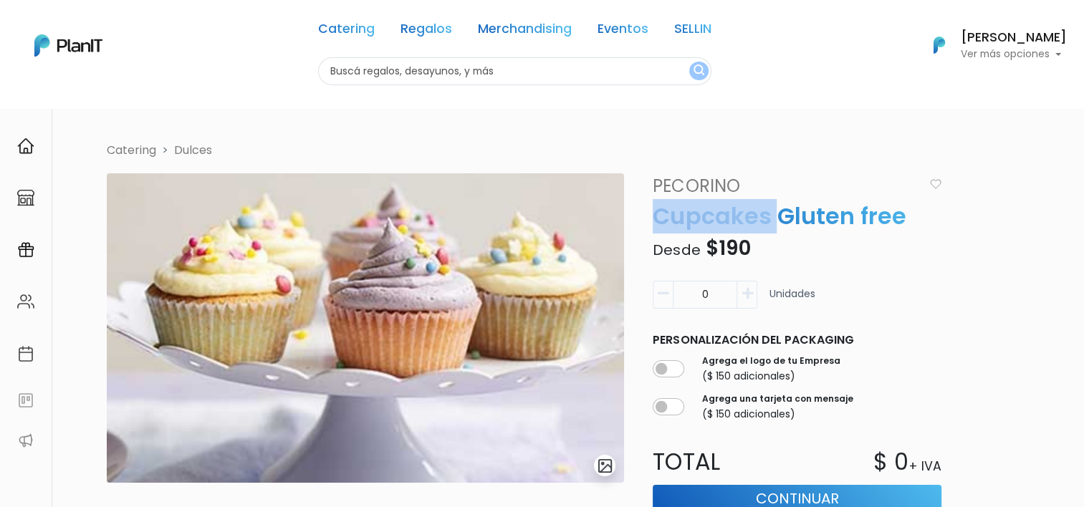
drag, startPoint x: 656, startPoint y: 216, endPoint x: 775, endPoint y: 223, distance: 118.4
click at [775, 223] on p "Cupcakes Gluten free" at bounding box center [797, 216] width 306 height 34
copy p "Cupcakes"
click at [320, 34] on link "Catering" at bounding box center [346, 31] width 57 height 17
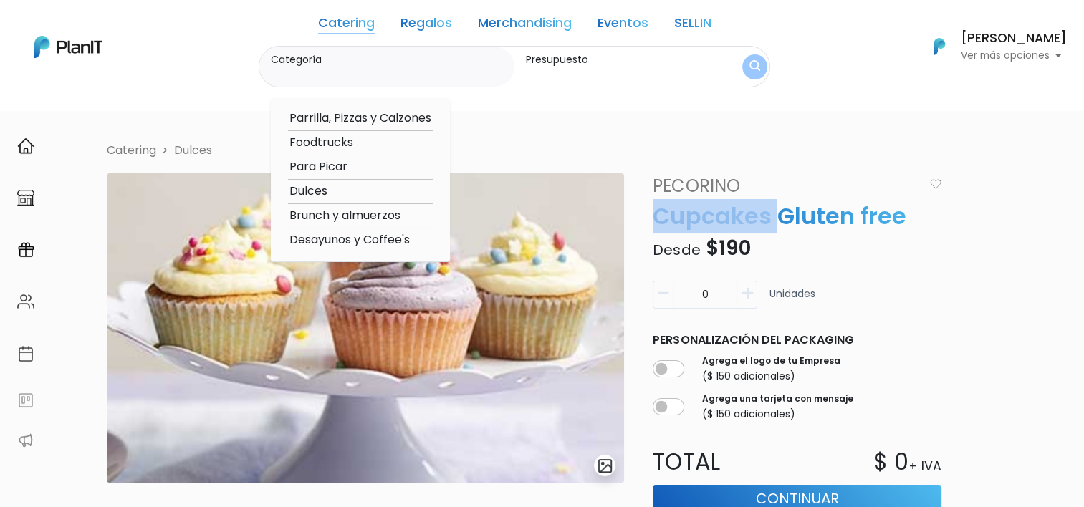
click at [682, 213] on p "Cupcakes Gluten free" at bounding box center [797, 216] width 306 height 34
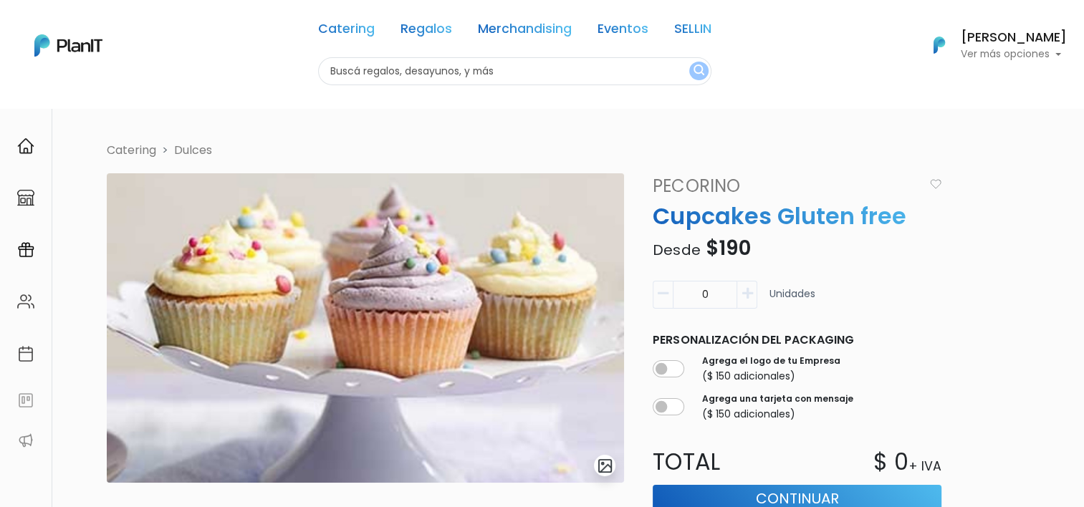
click at [383, 75] on input "text" at bounding box center [514, 71] width 393 height 28
paste input "Cupcakes"
type input "Cupcakes"
click at [689, 62] on button "submit" at bounding box center [698, 71] width 19 height 19
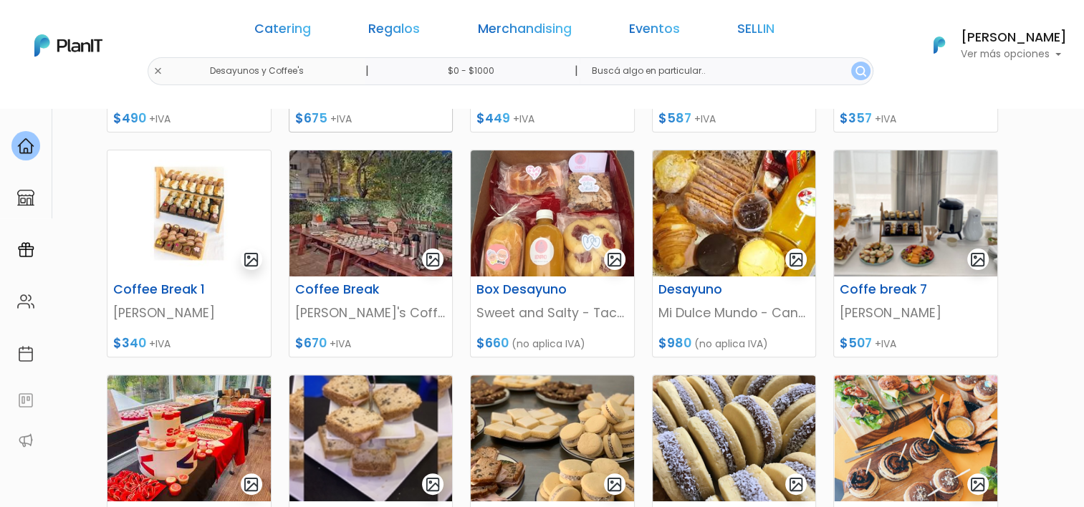
scroll to position [430, 0]
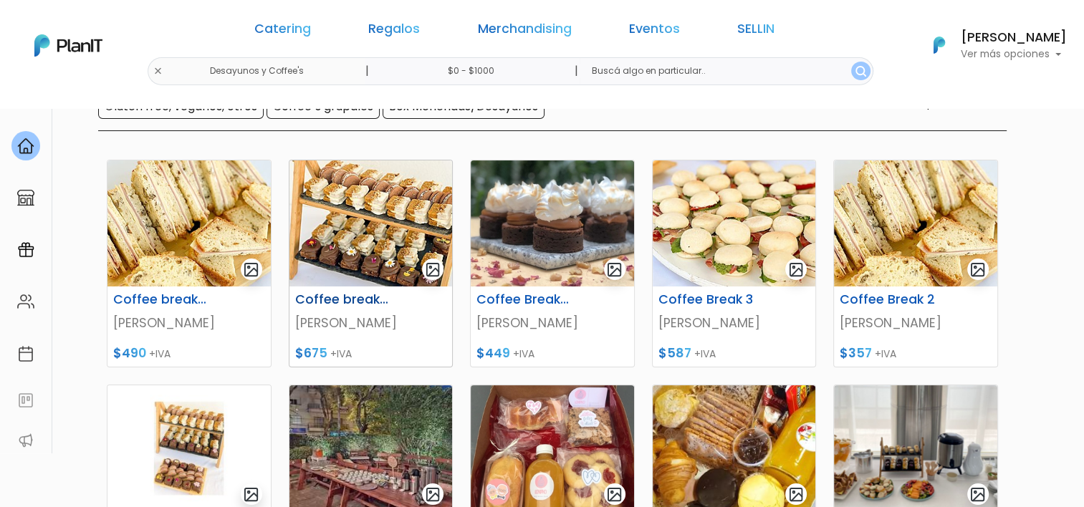
scroll to position [143, 0]
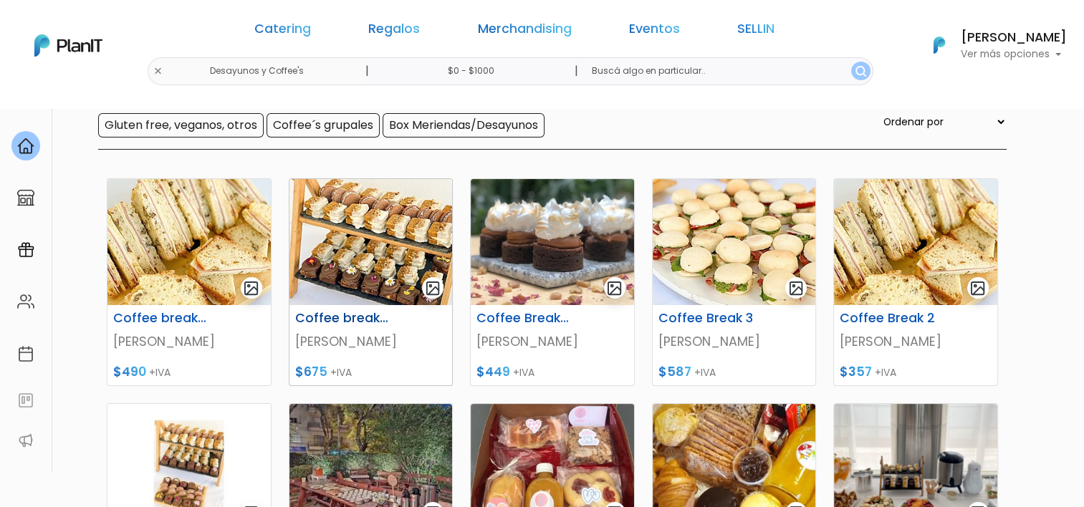
click at [364, 248] on img at bounding box center [371, 242] width 163 height 126
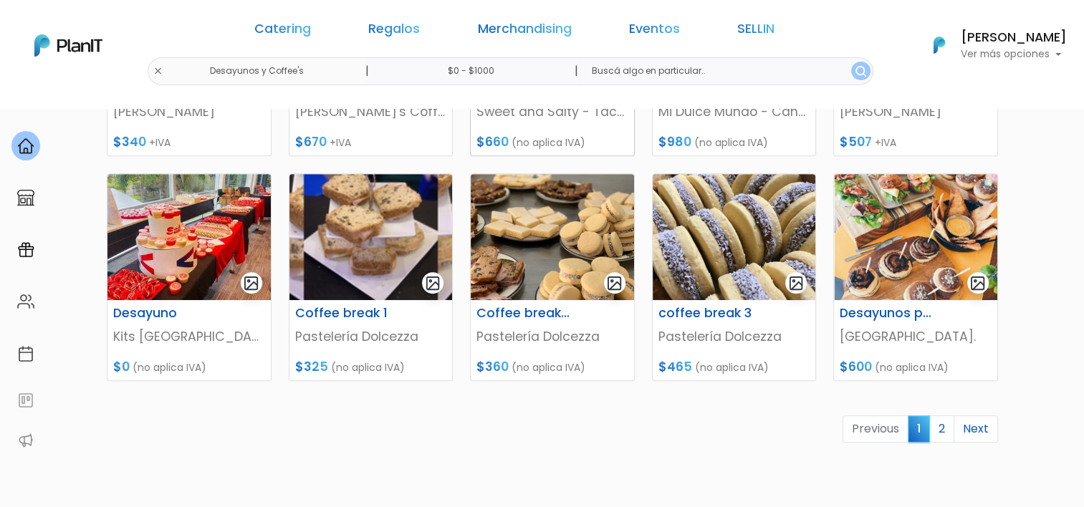
scroll to position [645, 0]
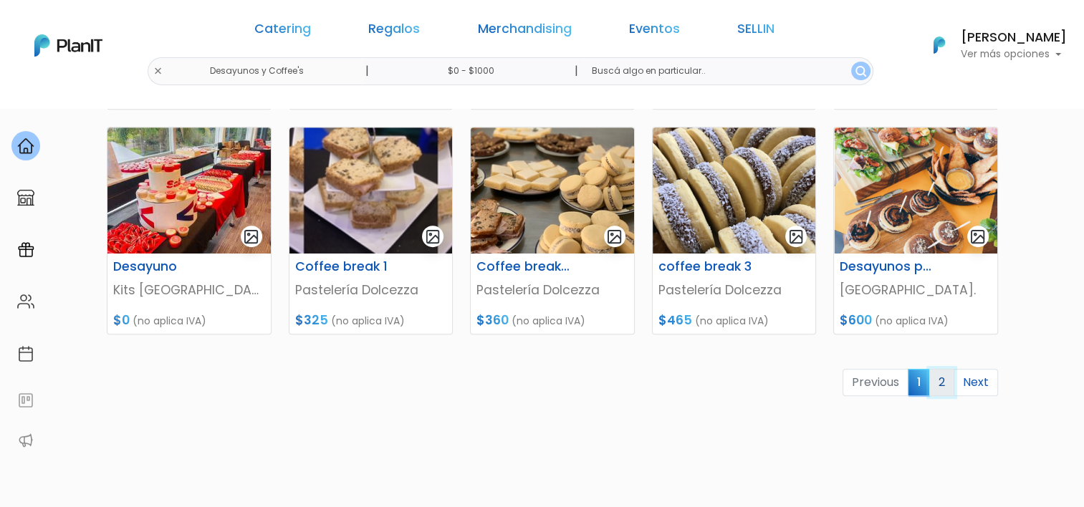
click at [941, 383] on link "2" at bounding box center [941, 382] width 25 height 27
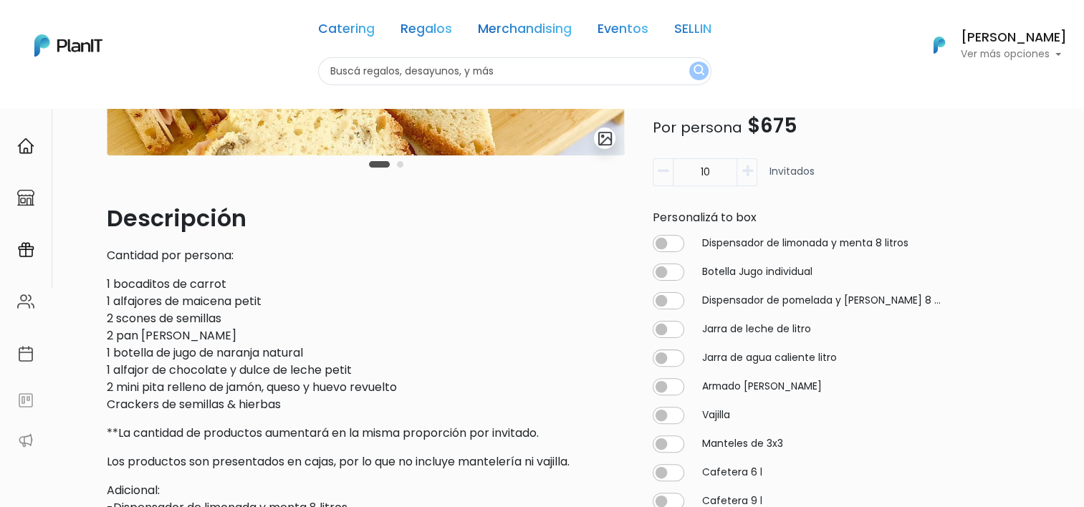
scroll to position [358, 0]
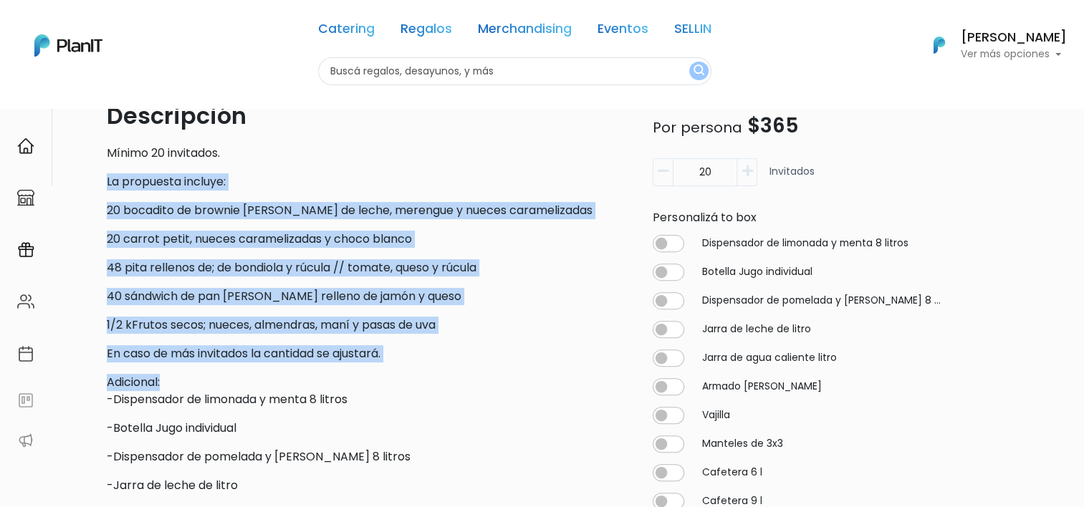
scroll to position [502, 0]
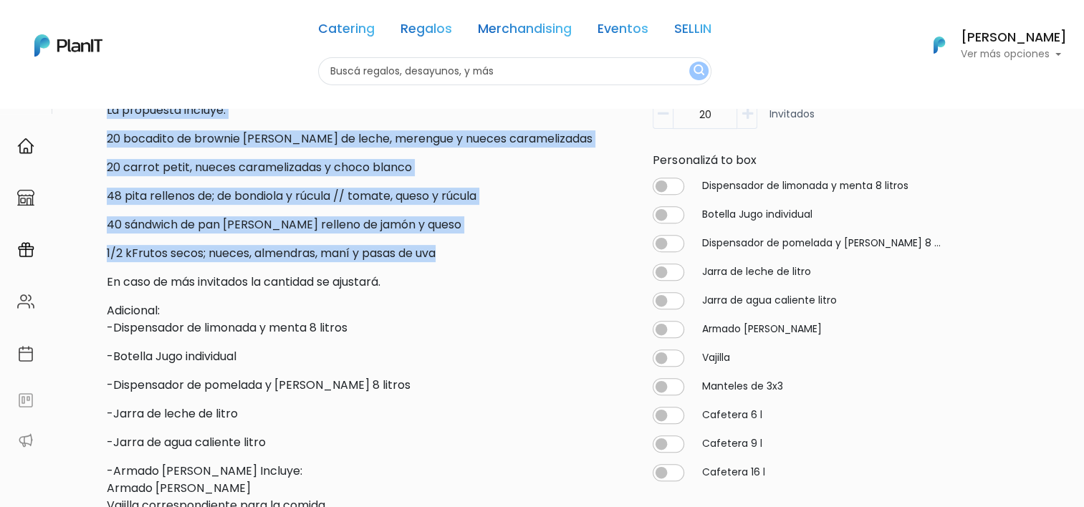
drag, startPoint x: 109, startPoint y: 325, endPoint x: 470, endPoint y: 252, distance: 368.6
click at [470, 252] on div "Descripción Mínimo 20 invitados. La propuesta incluye: 20 bocadito de brownie p…" at bounding box center [365, 388] width 517 height 722
copy div "La propuesta incluye: 20 bocadito de brownie petit, dulce de leche, merengue y …"
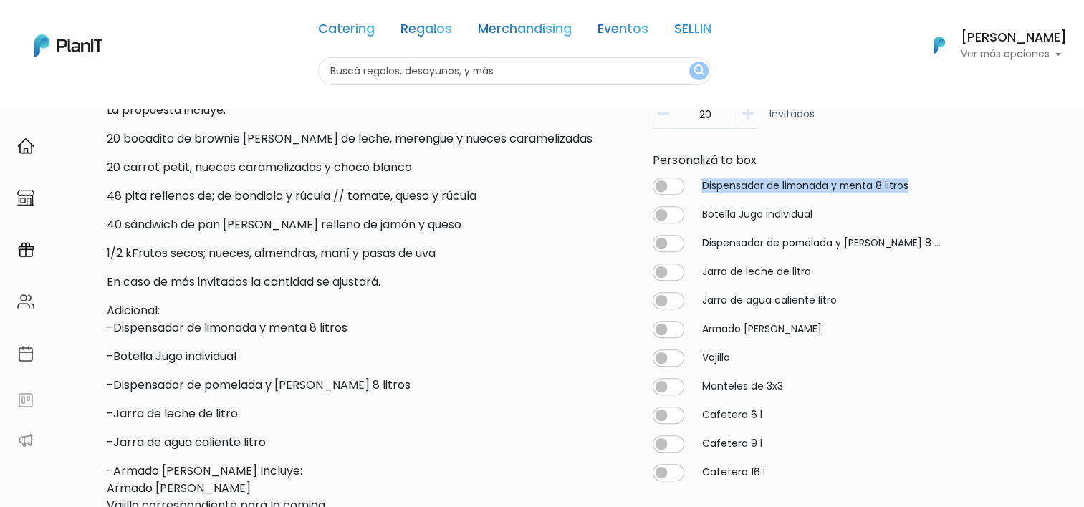
drag, startPoint x: 943, startPoint y: 191, endPoint x: 700, endPoint y: 193, distance: 242.9
click at [700, 193] on div "Dispensador de limonada y menta 8 litros 0 Botella Jugo individual 0 Dispensado…" at bounding box center [797, 332] width 306 height 321
copy label "Dispensador de limonada y menta 8 litros"
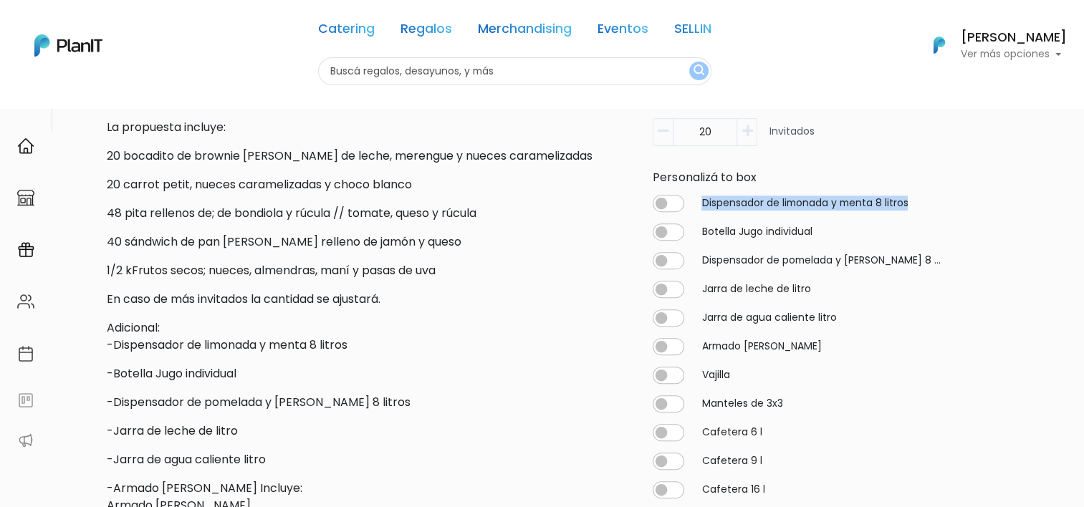
scroll to position [430, 0]
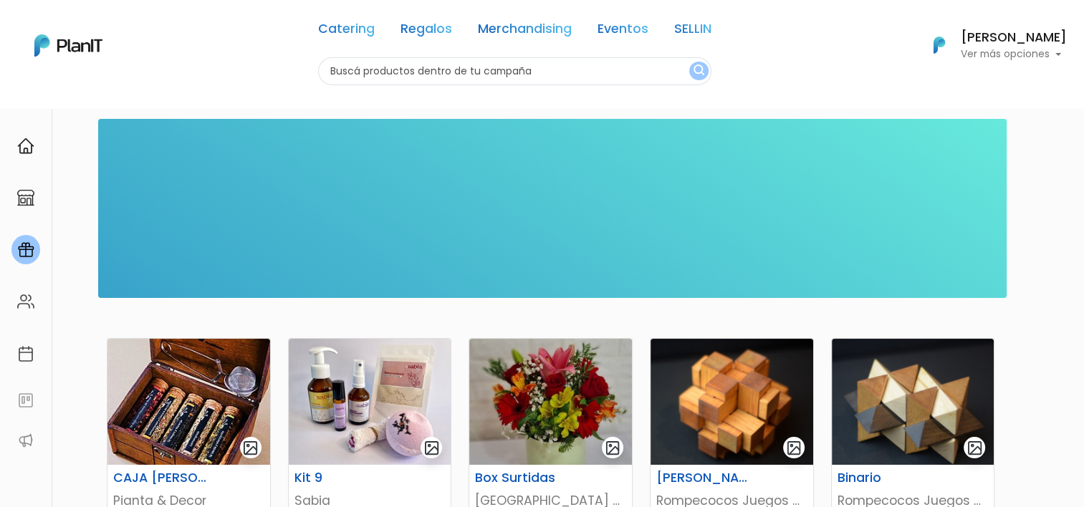
click at [982, 52] on p "Ver más opciones" at bounding box center [1014, 54] width 106 height 10
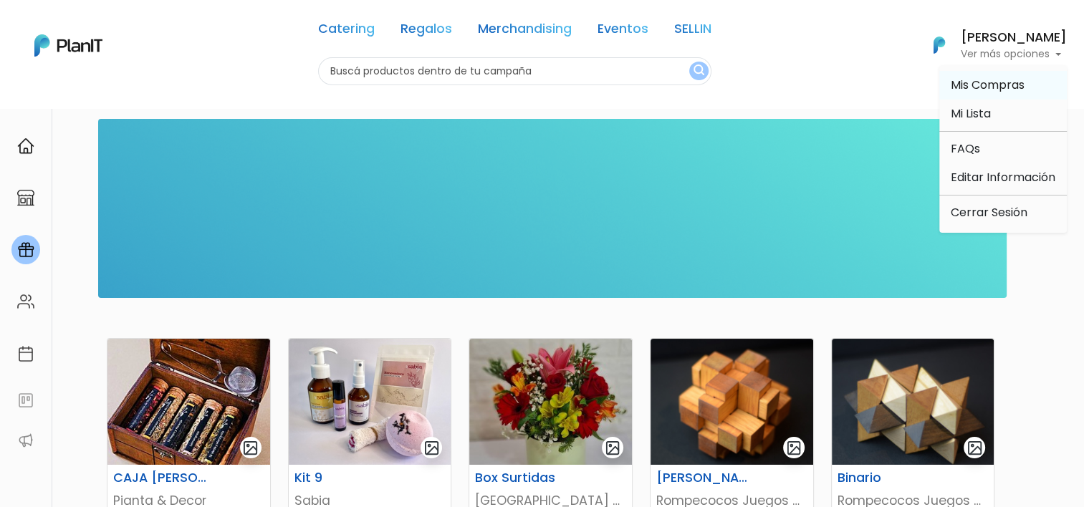
click at [980, 86] on span "Mis Compras" at bounding box center [988, 85] width 74 height 16
